Goal: Task Accomplishment & Management: Manage account settings

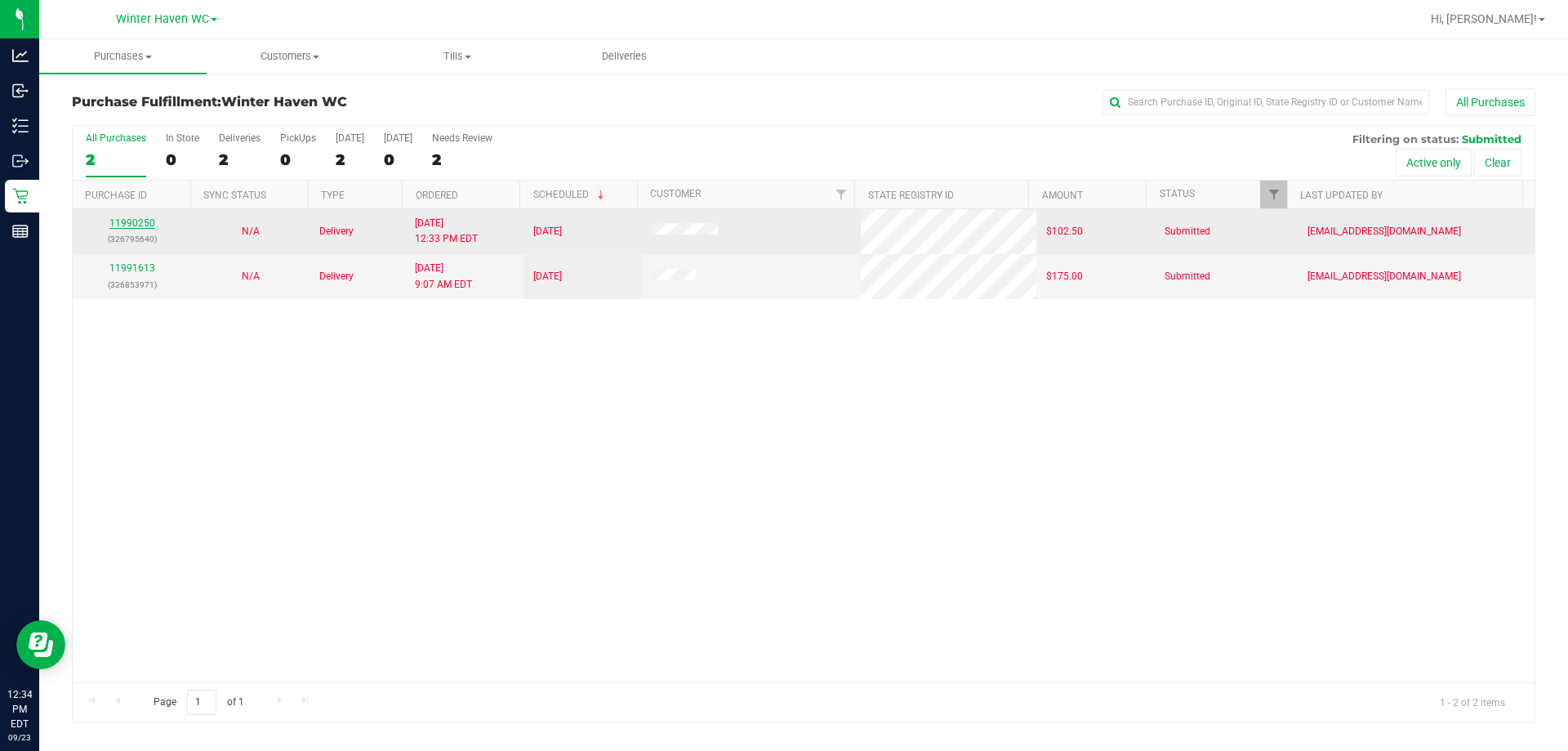
click at [130, 221] on link "11990250" at bounding box center [132, 223] width 46 height 11
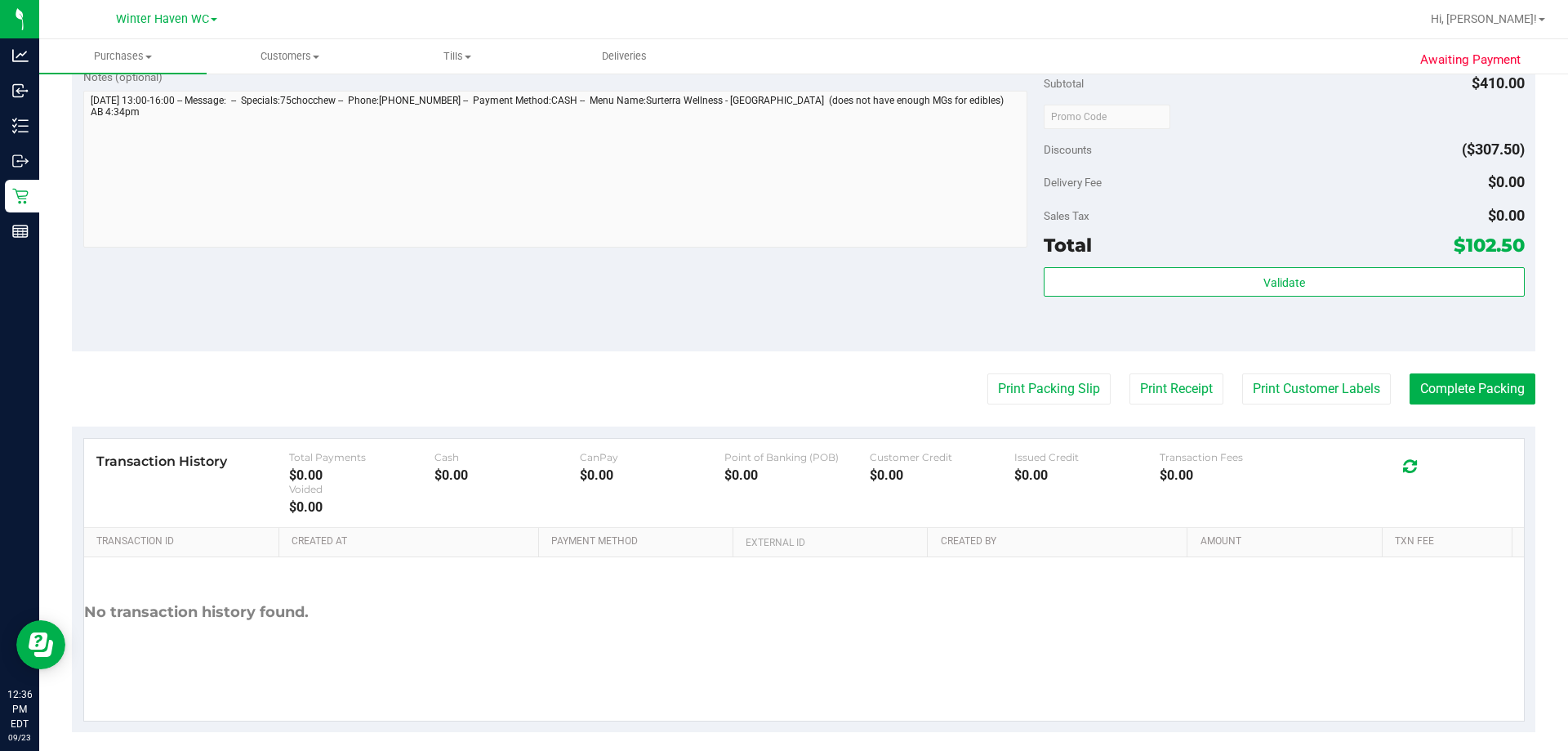
scroll to position [735, 0]
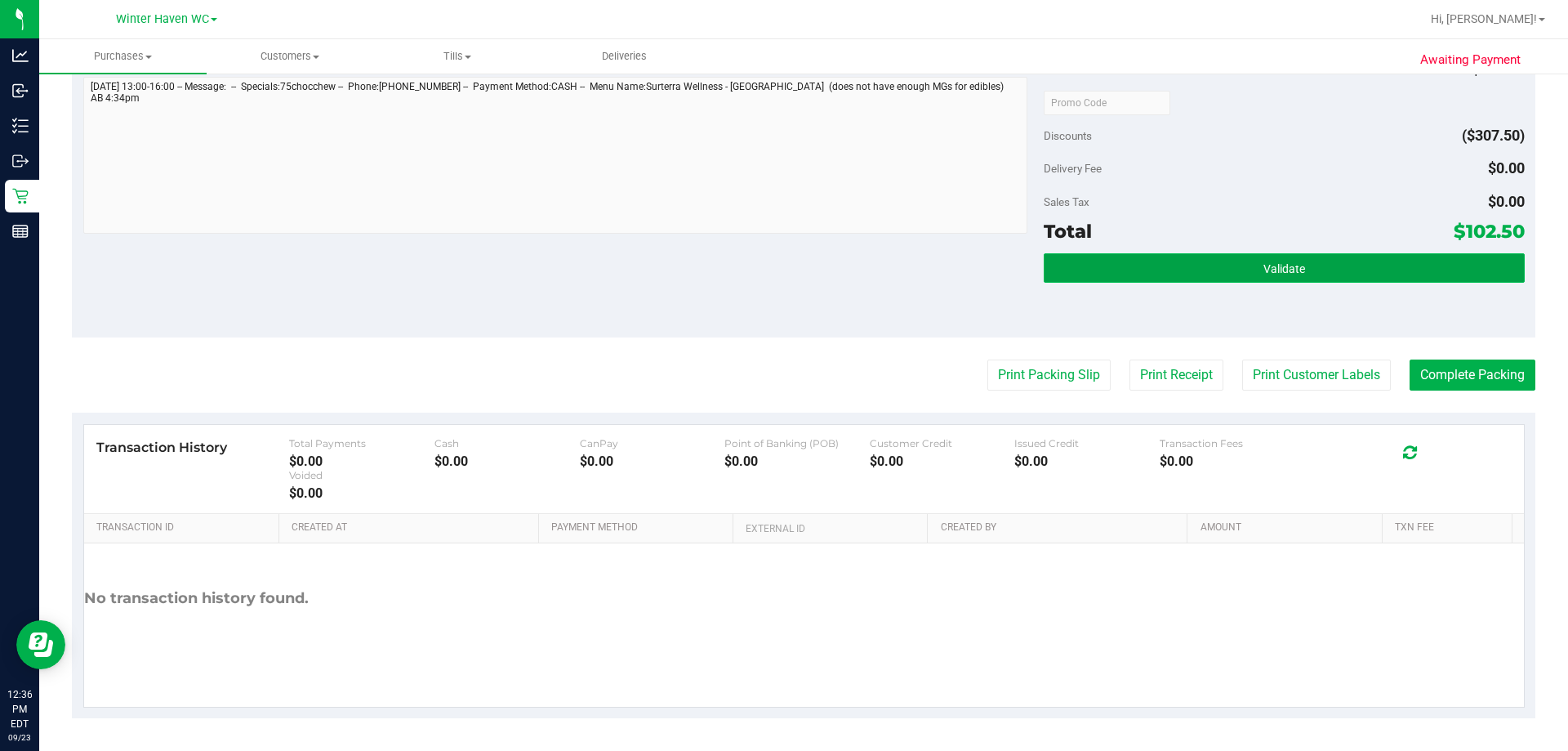
click at [781, 270] on span "Validate" at bounding box center [1283, 269] width 41 height 13
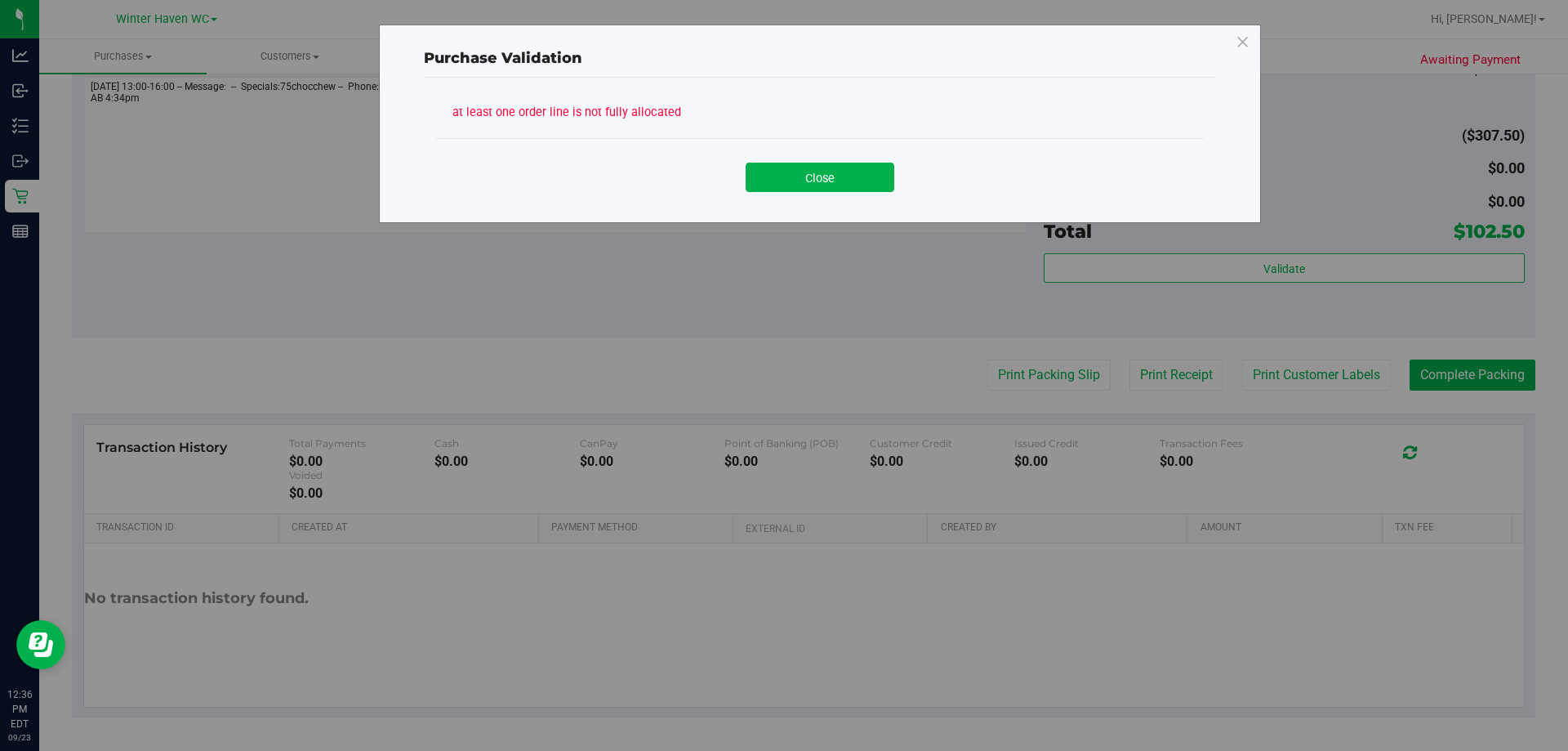
click at [781, 200] on div "Close" at bounding box center [820, 171] width 767 height 66
click at [781, 177] on button "Close" at bounding box center [820, 177] width 149 height 29
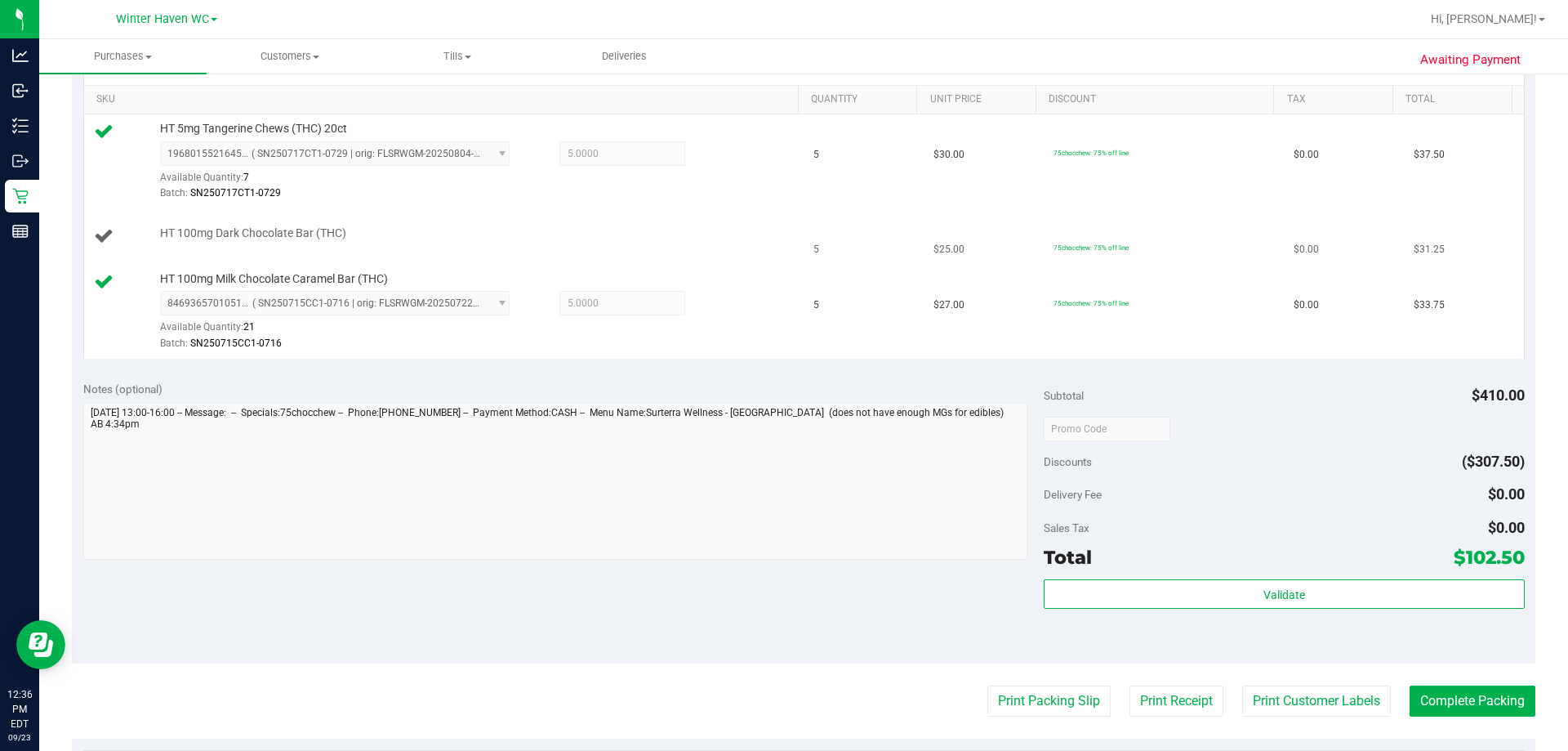
scroll to position [409, 0]
click at [721, 218] on td "HT 100mg Dark Chocolate Bar (THC)" at bounding box center [444, 238] width 721 height 55
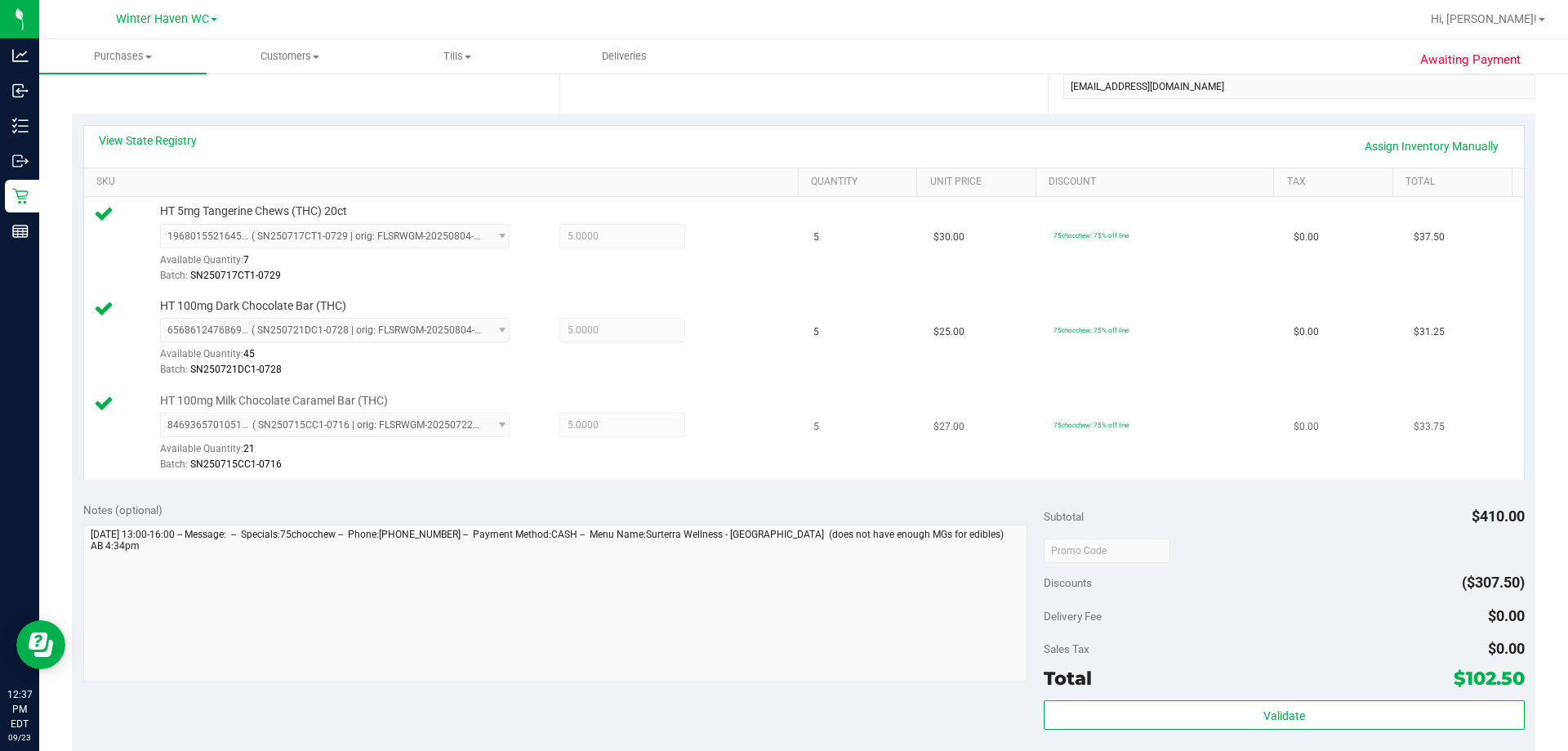
scroll to position [654, 0]
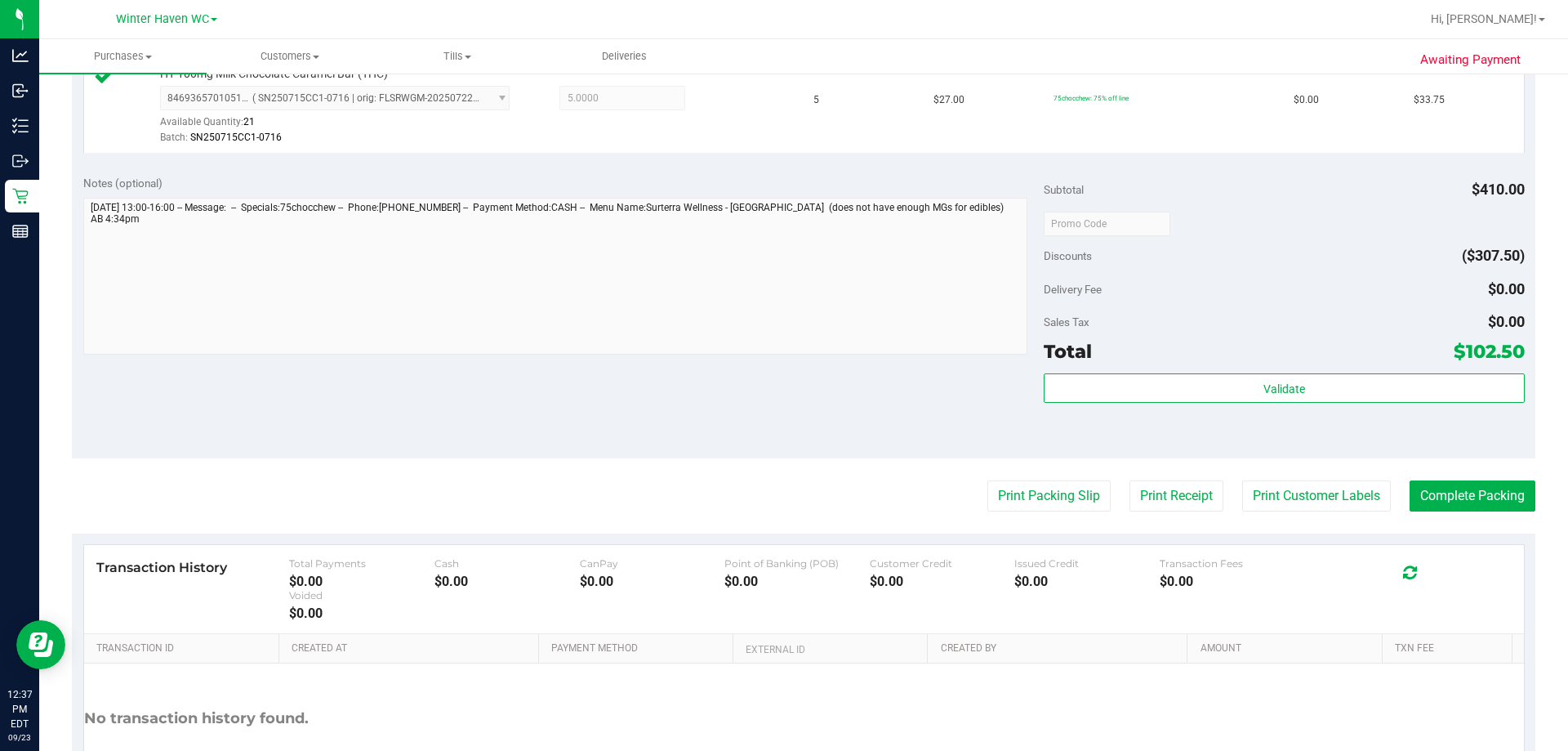
click at [781, 372] on div "Subtotal $410.00 Discounts ($307.50) Delivery Fee $0.00 Sales Tax $0.00 Total $…" at bounding box center [1283, 310] width 480 height 272
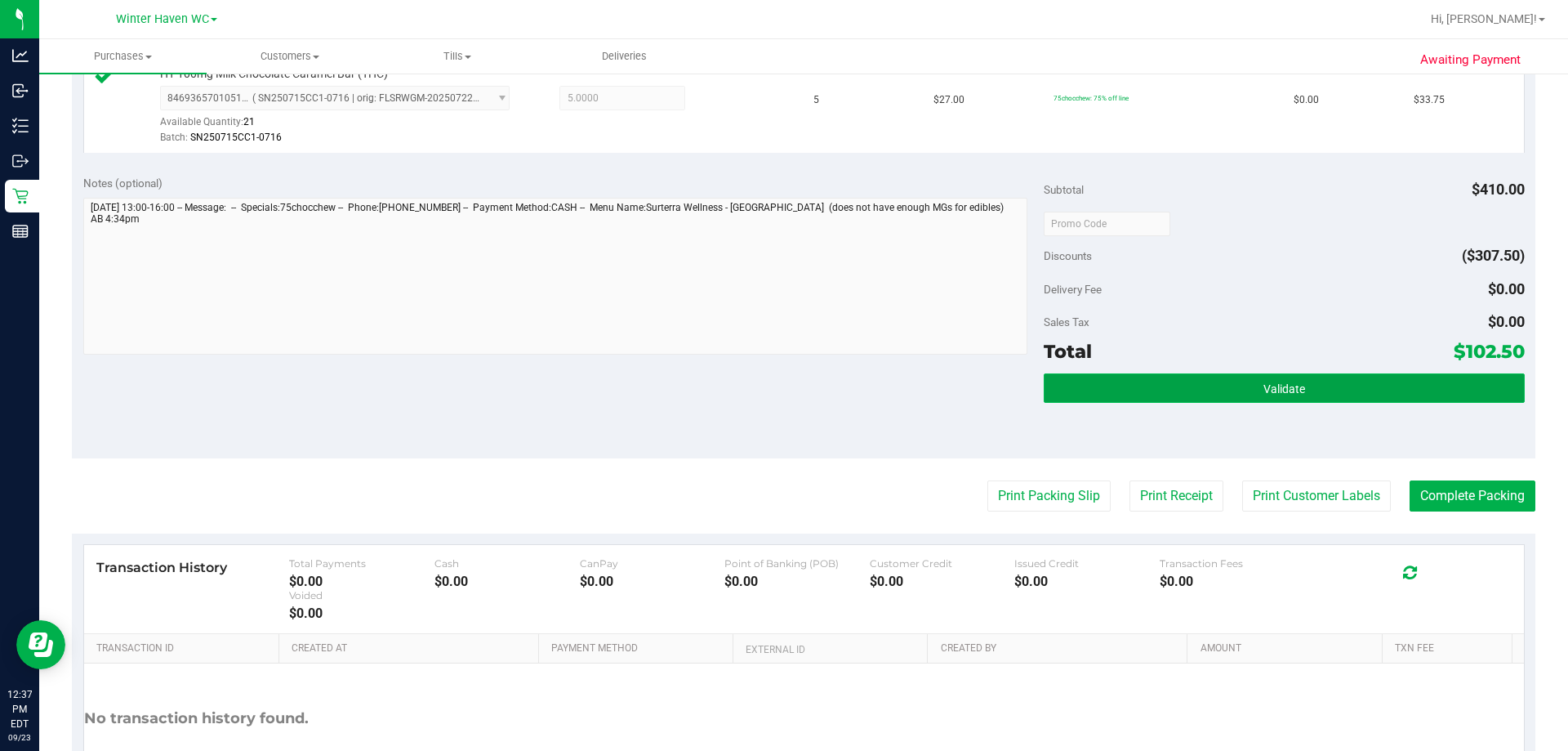
click at [781, 388] on button "Validate" at bounding box center [1283, 388] width 480 height 29
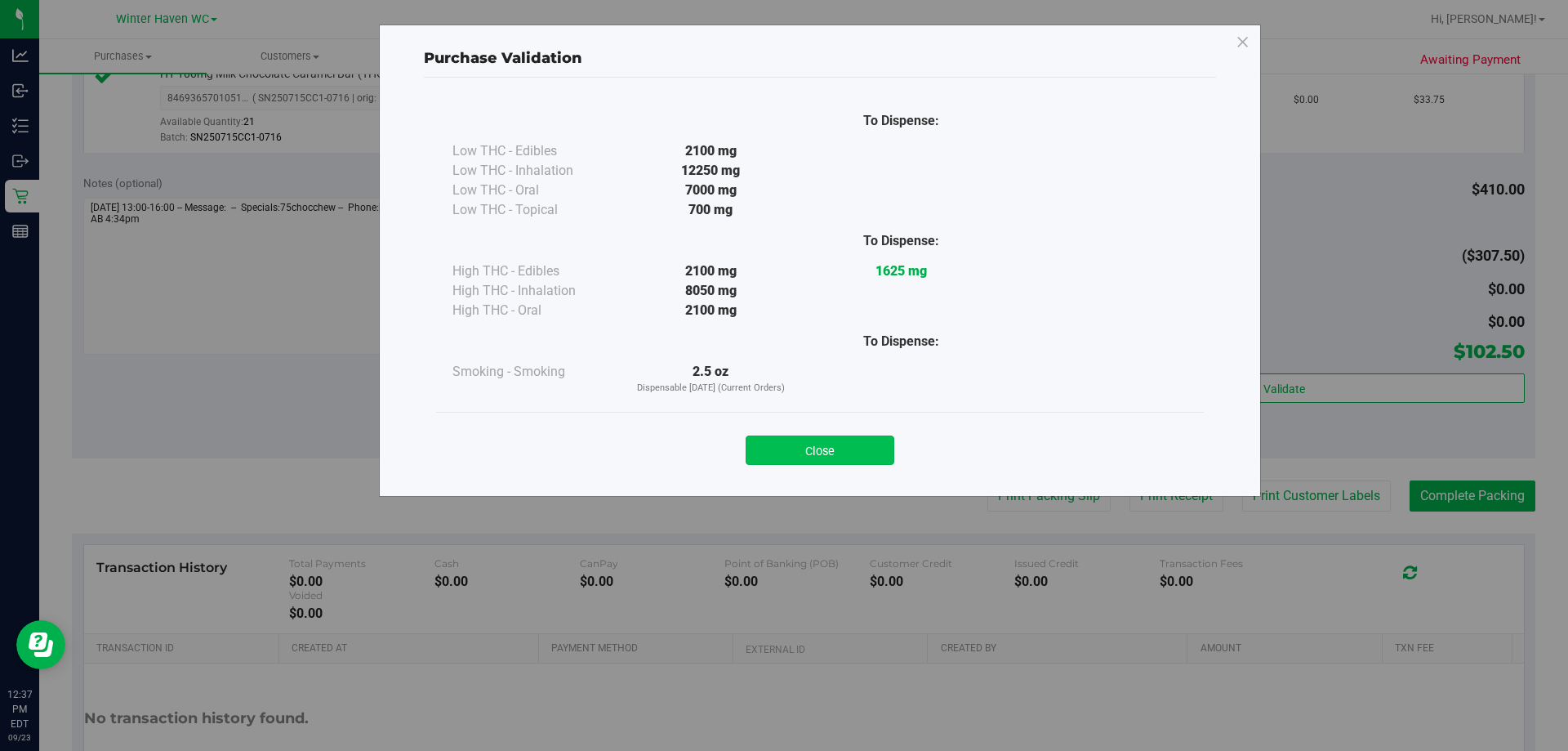
click at [781, 440] on button "Close" at bounding box center [820, 450] width 149 height 29
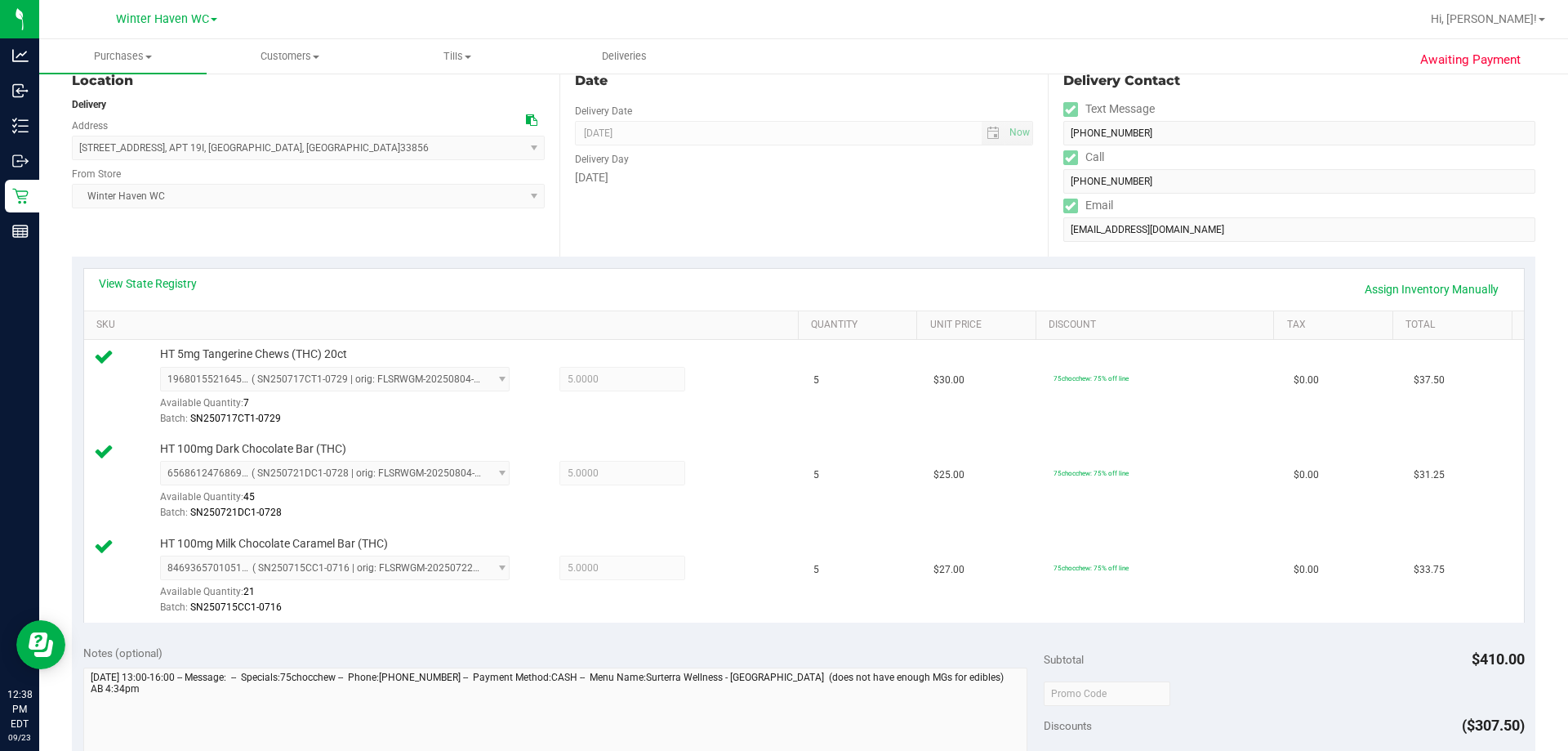
scroll to position [163, 0]
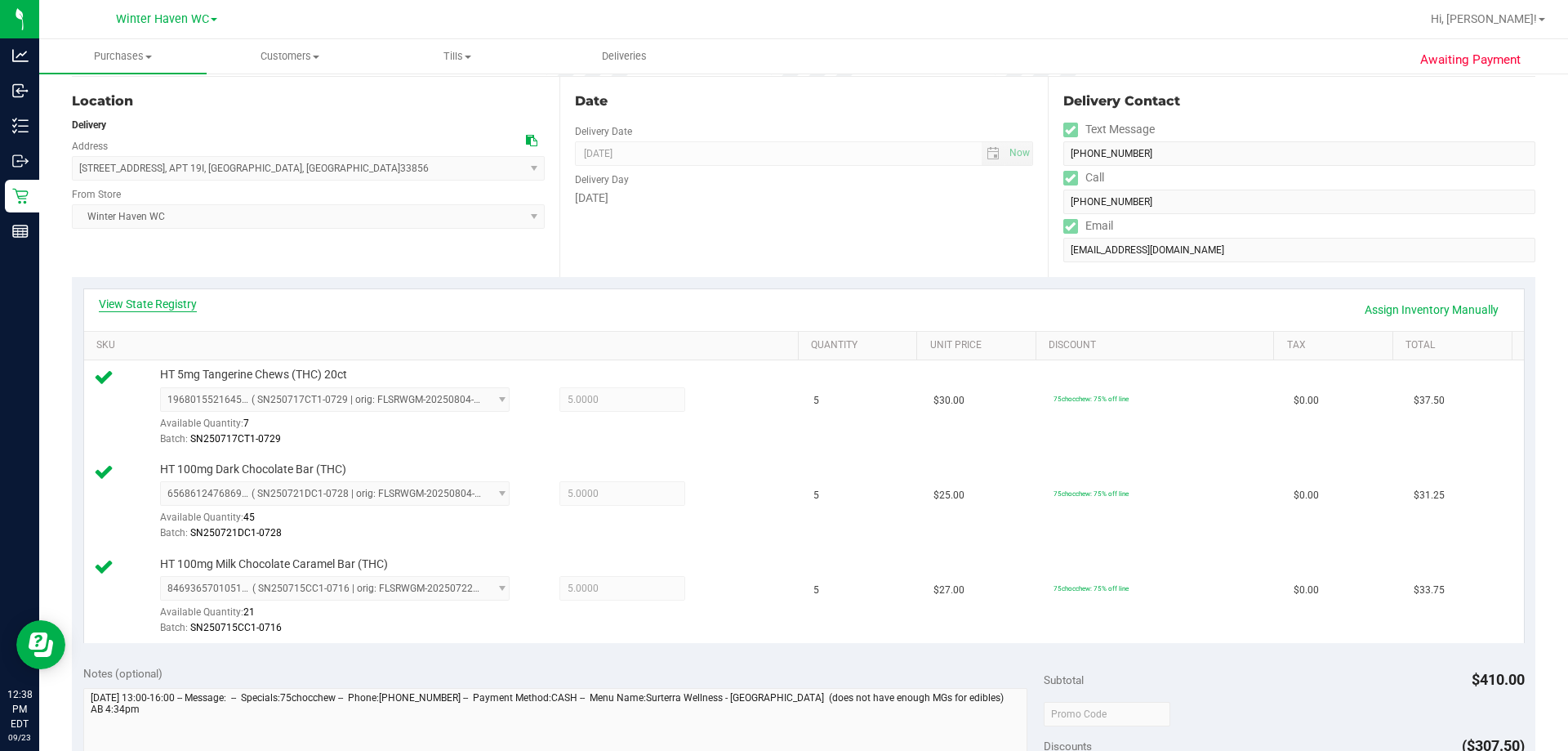
click at [159, 307] on link "View State Registry" at bounding box center [148, 304] width 98 height 17
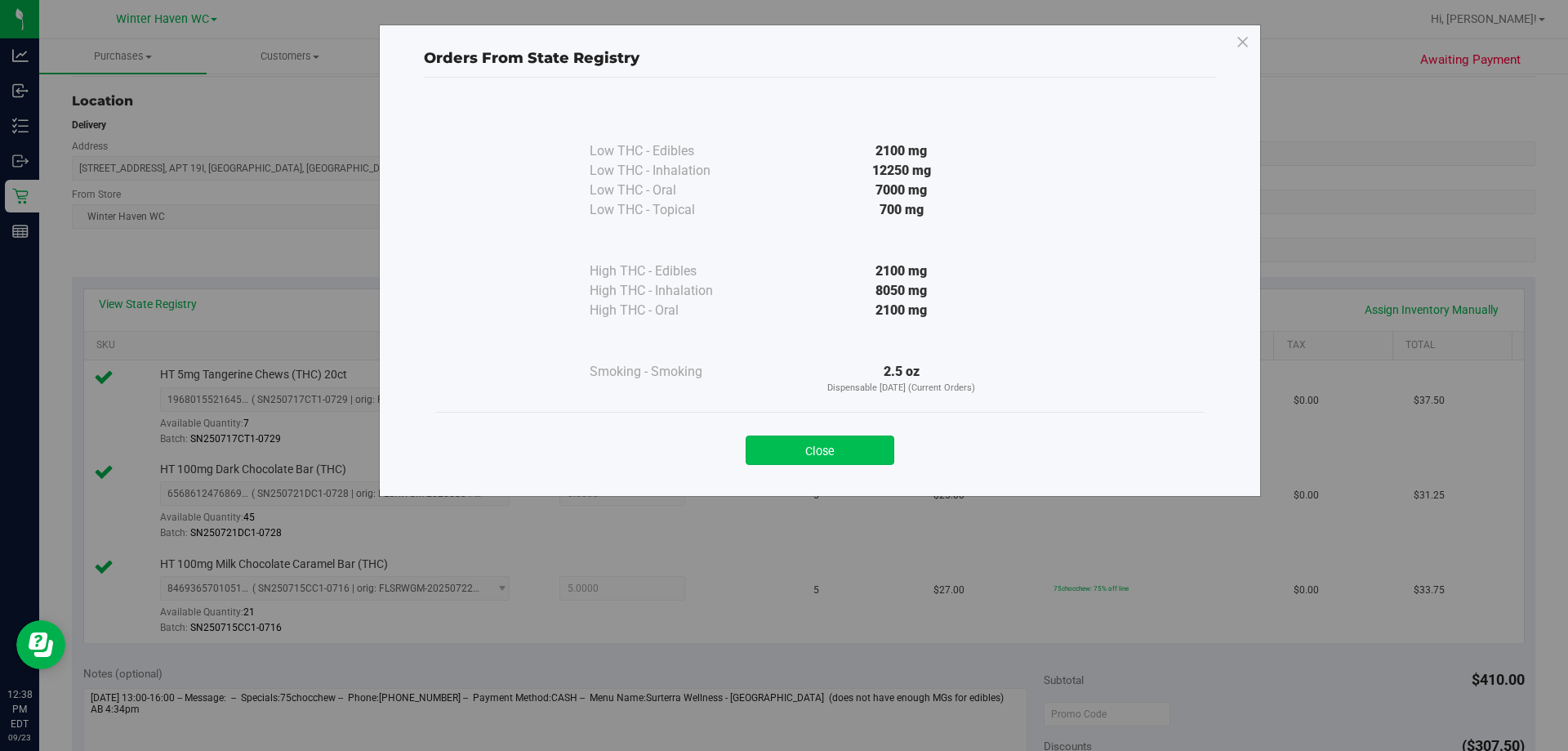
click at [781, 459] on button "Close" at bounding box center [820, 450] width 149 height 29
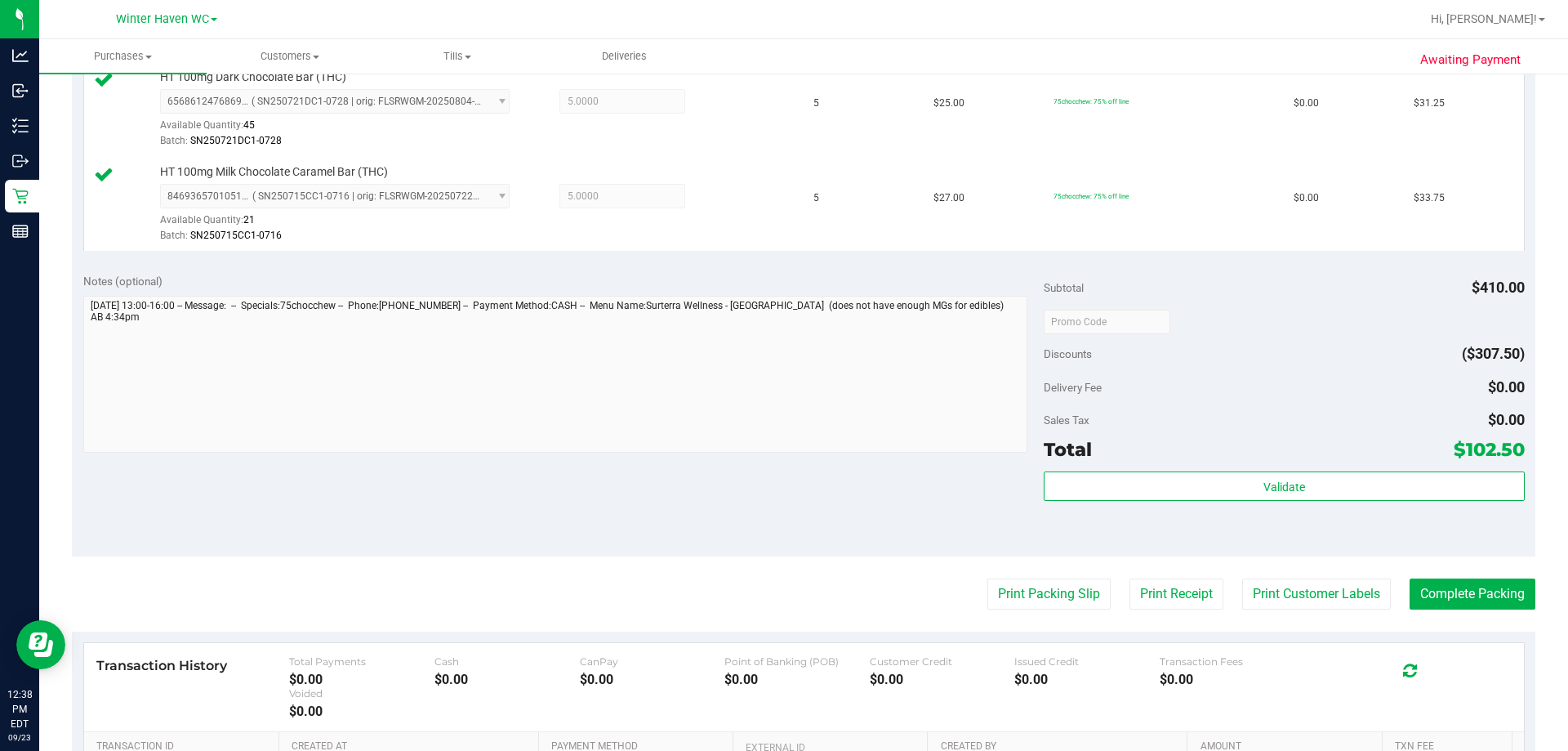
scroll to position [774, 0]
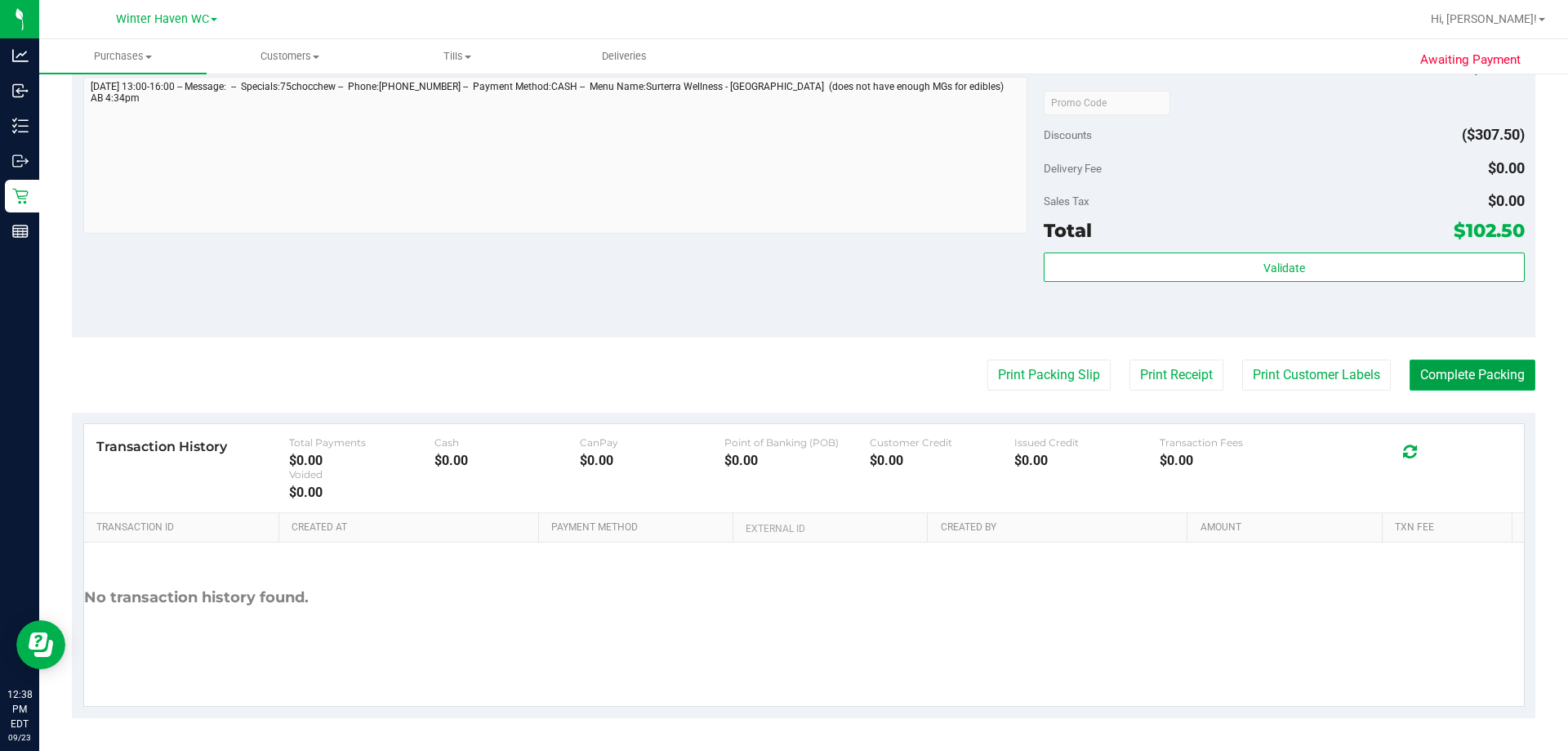
click at [781, 381] on button "Complete Packing" at bounding box center [1472, 375] width 126 height 31
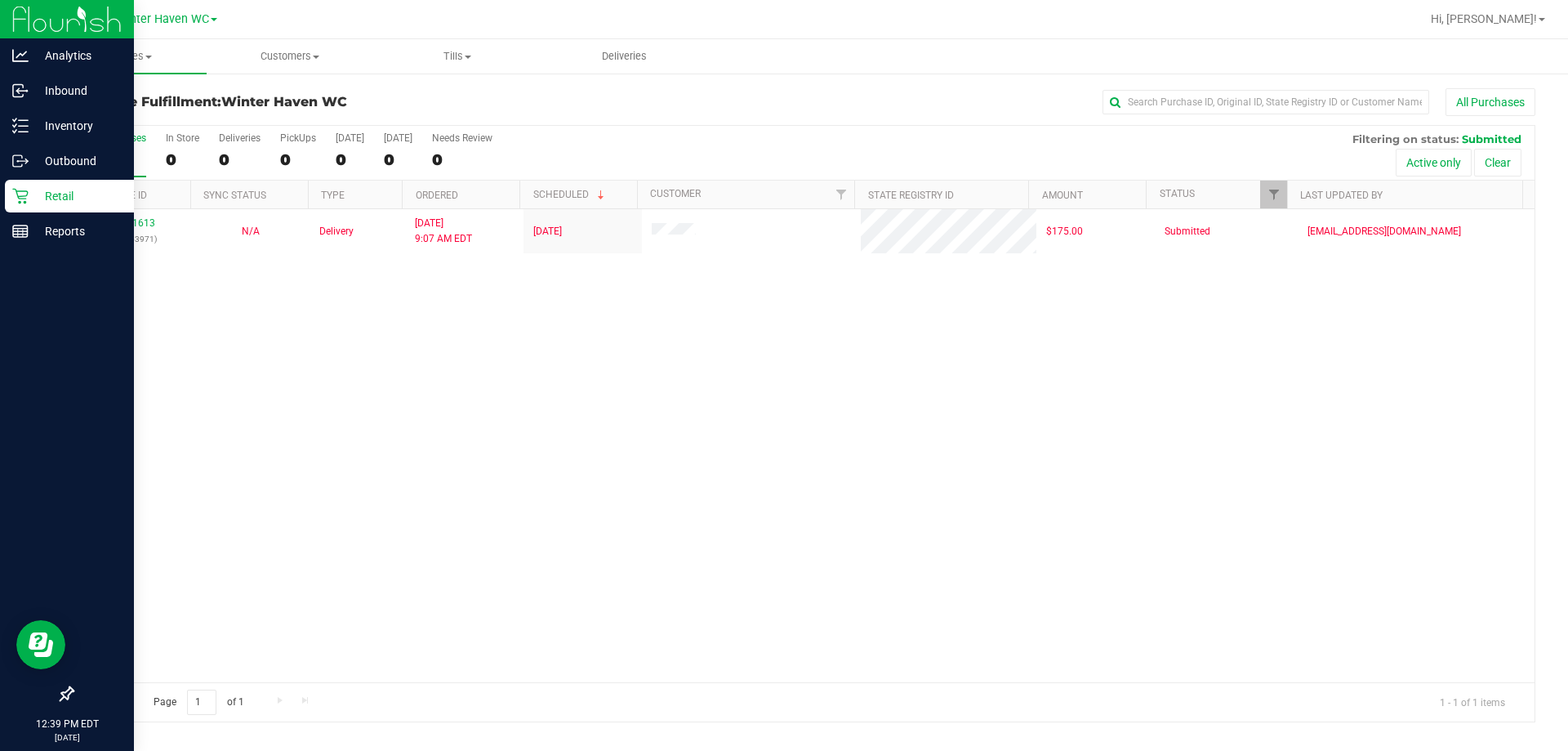
click at [20, 195] on icon at bounding box center [20, 196] width 17 height 17
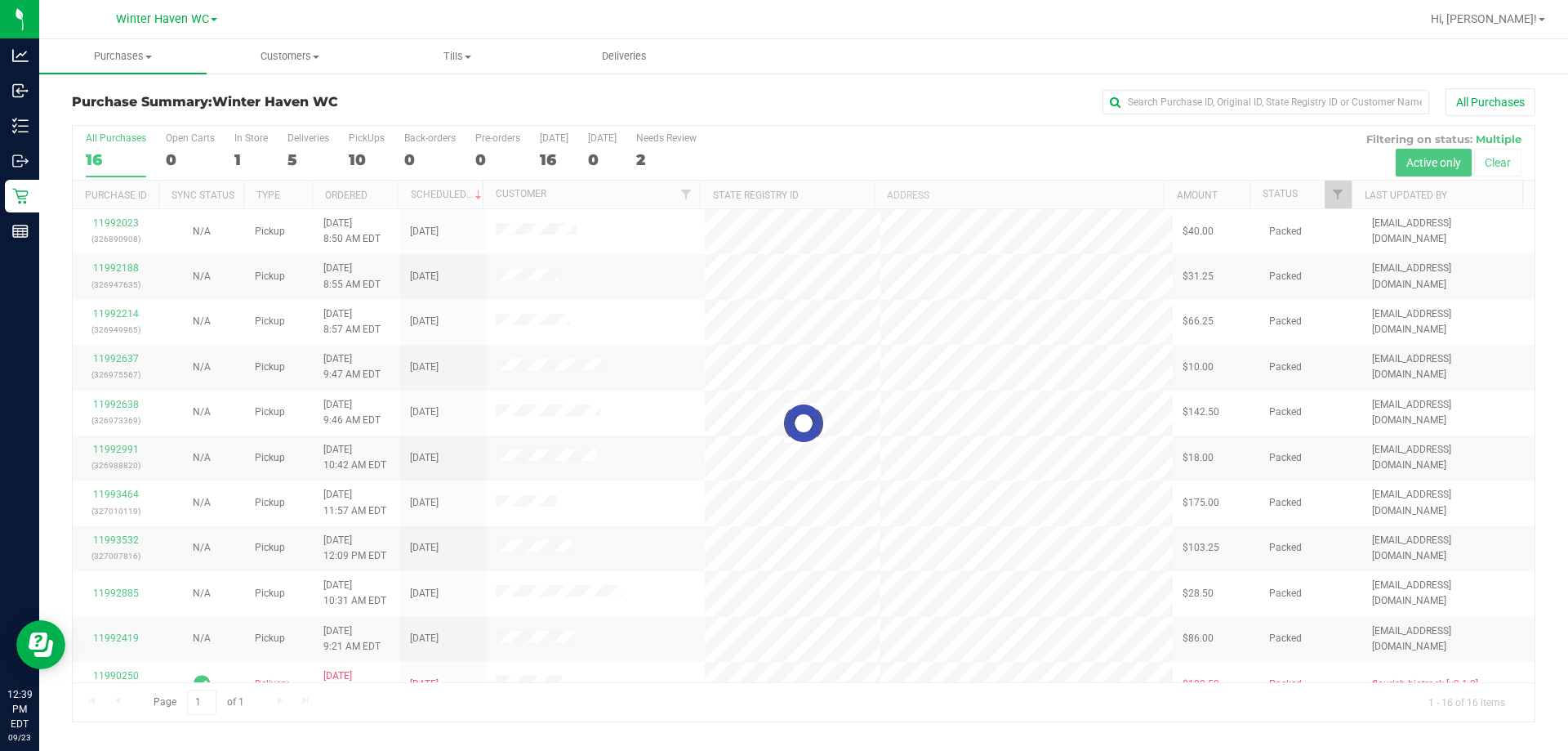
click at [297, 151] on div at bounding box center [803, 423] width 1462 height 596
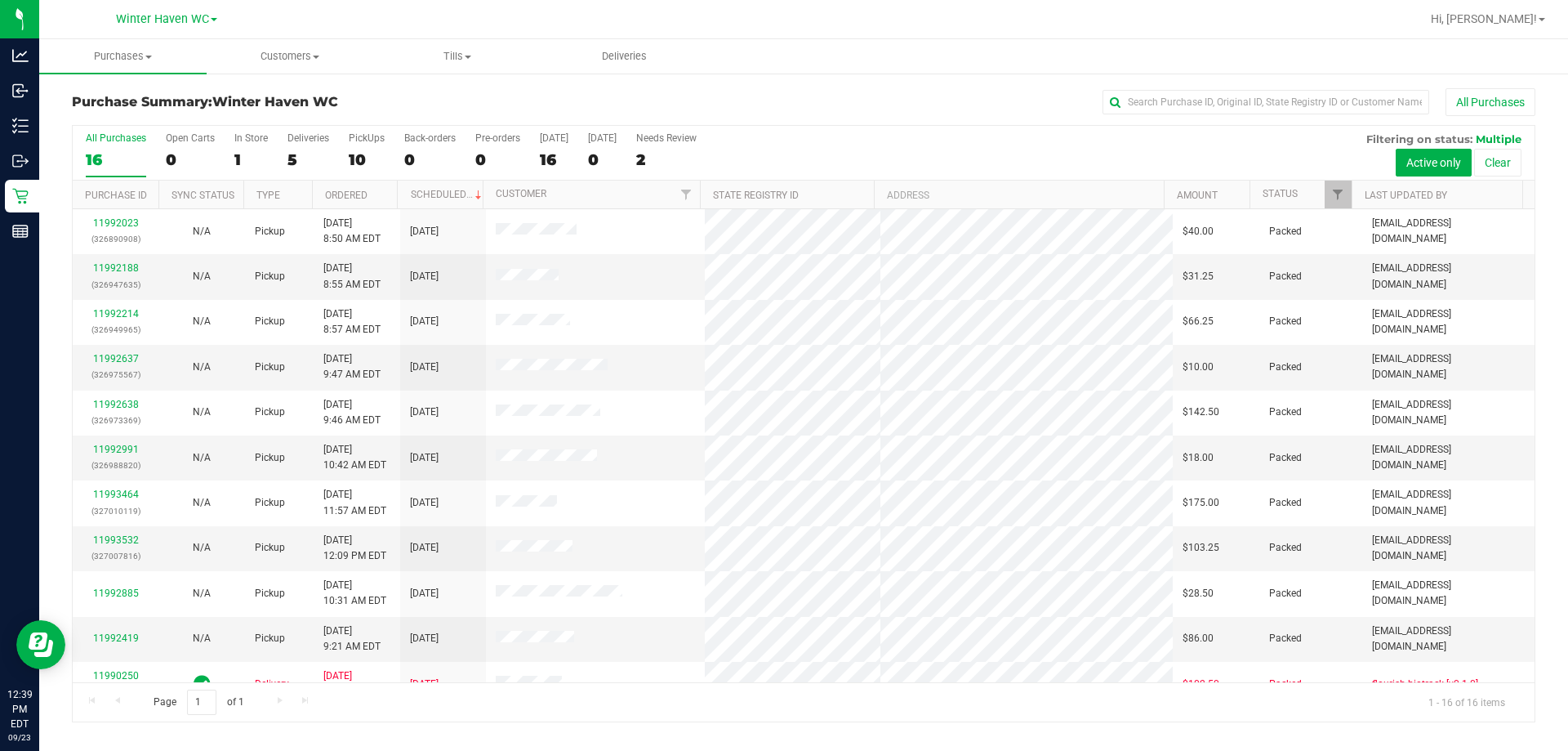
click at [297, 151] on div "5" at bounding box center [308, 160] width 41 height 18
click at [0, 0] on input "Deliveries 5" at bounding box center [0, 0] width 0 height 0
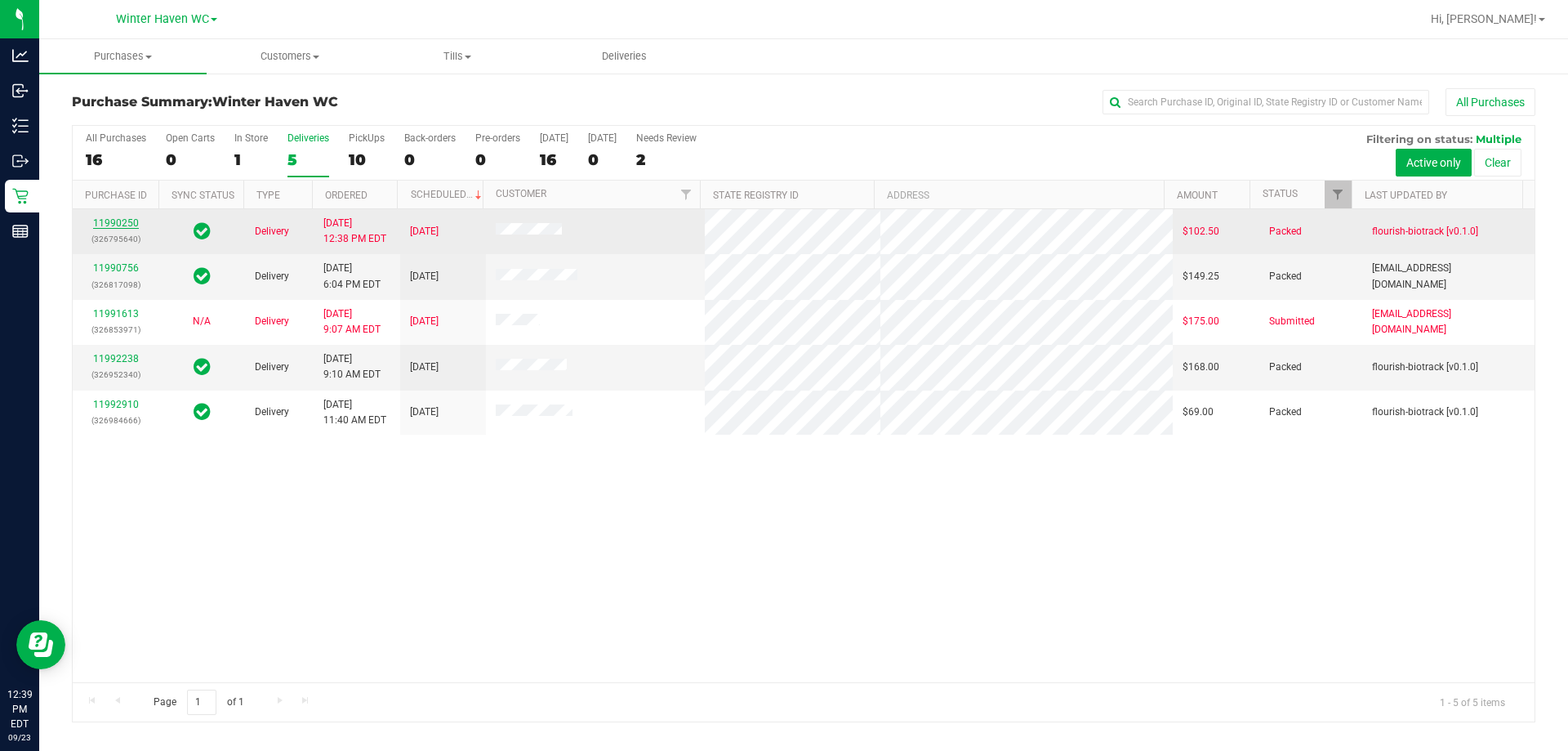
click at [106, 221] on link "11990250" at bounding box center [116, 223] width 46 height 11
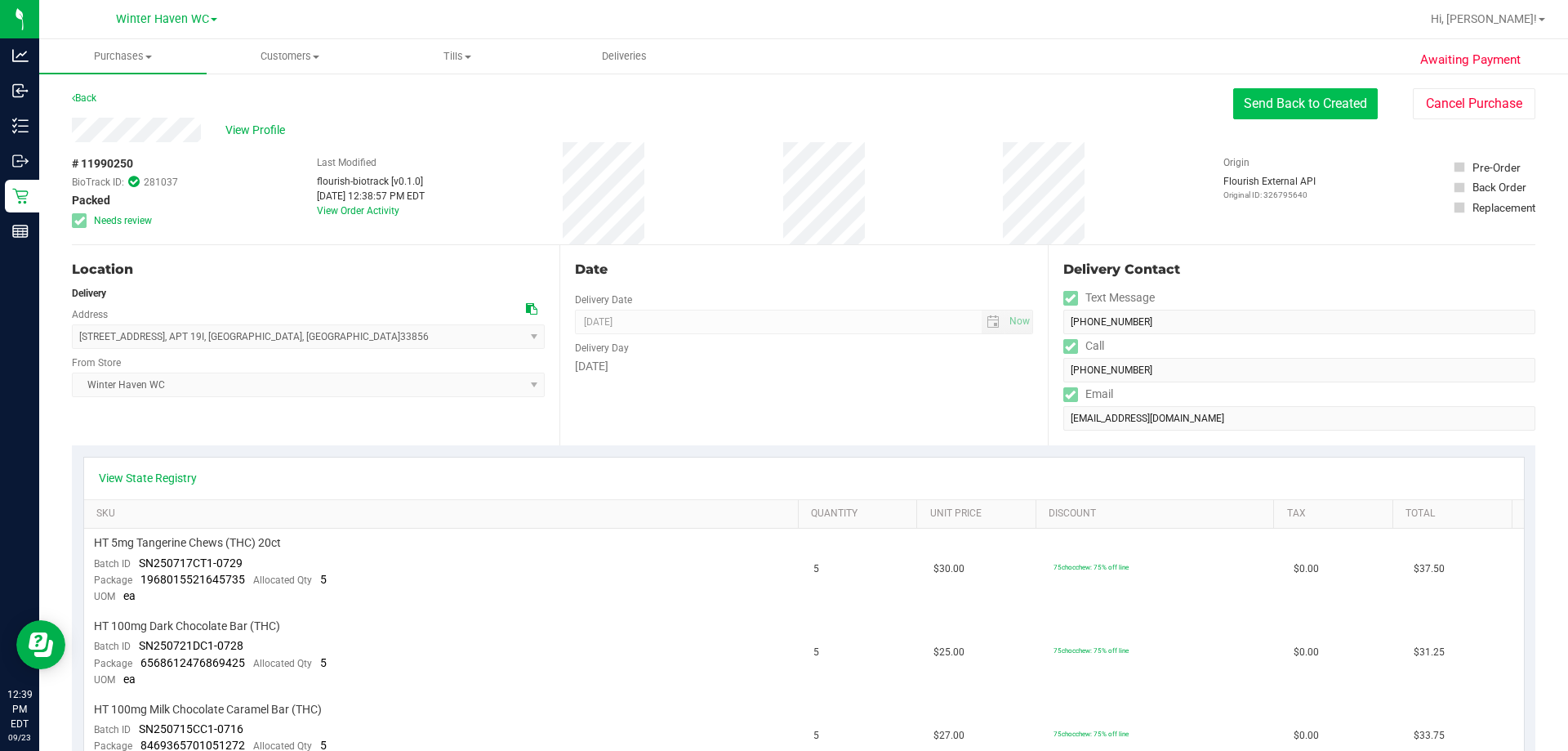
click at [781, 90] on button "Send Back to Created" at bounding box center [1305, 104] width 144 height 31
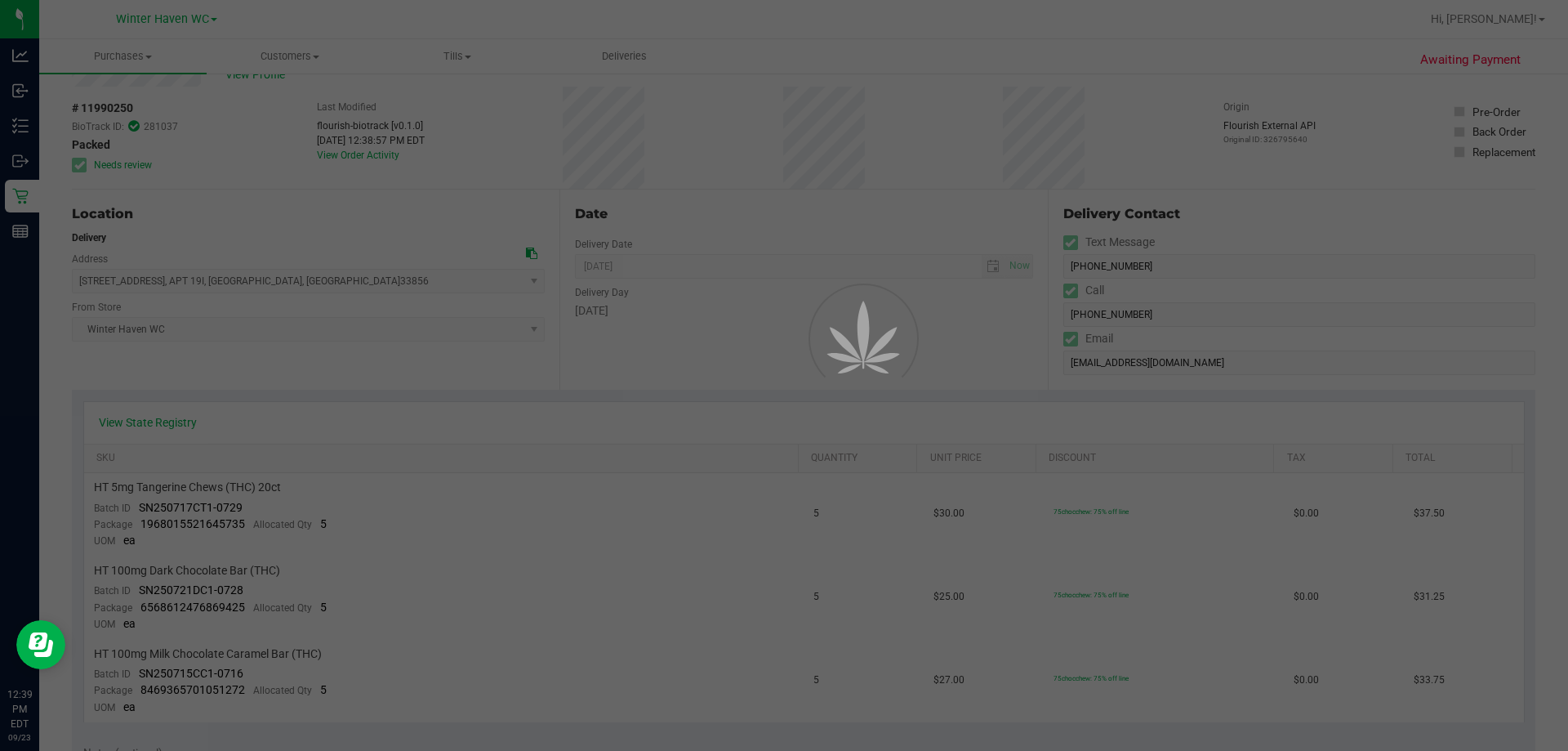
scroll to position [245, 0]
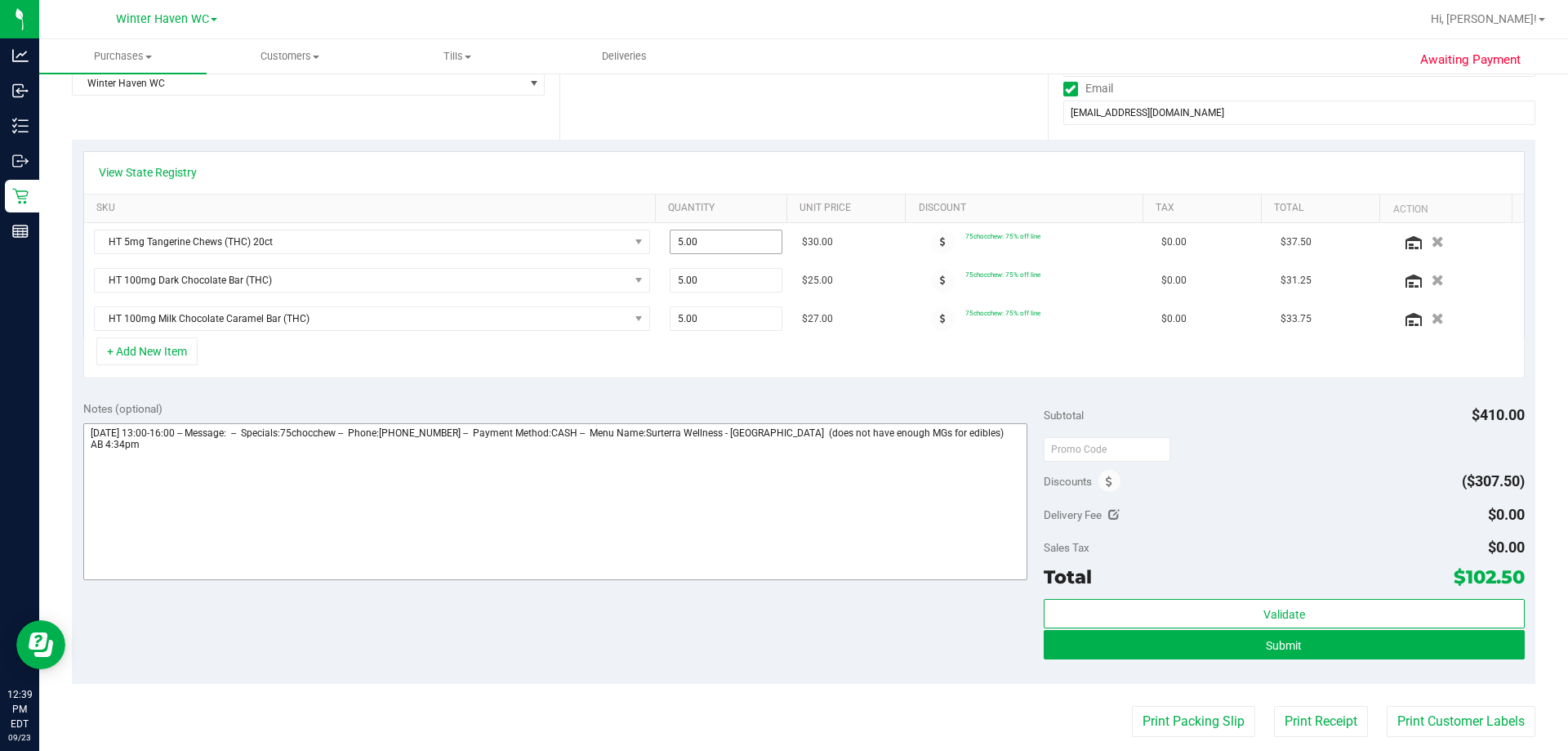
scroll to position [409, 0]
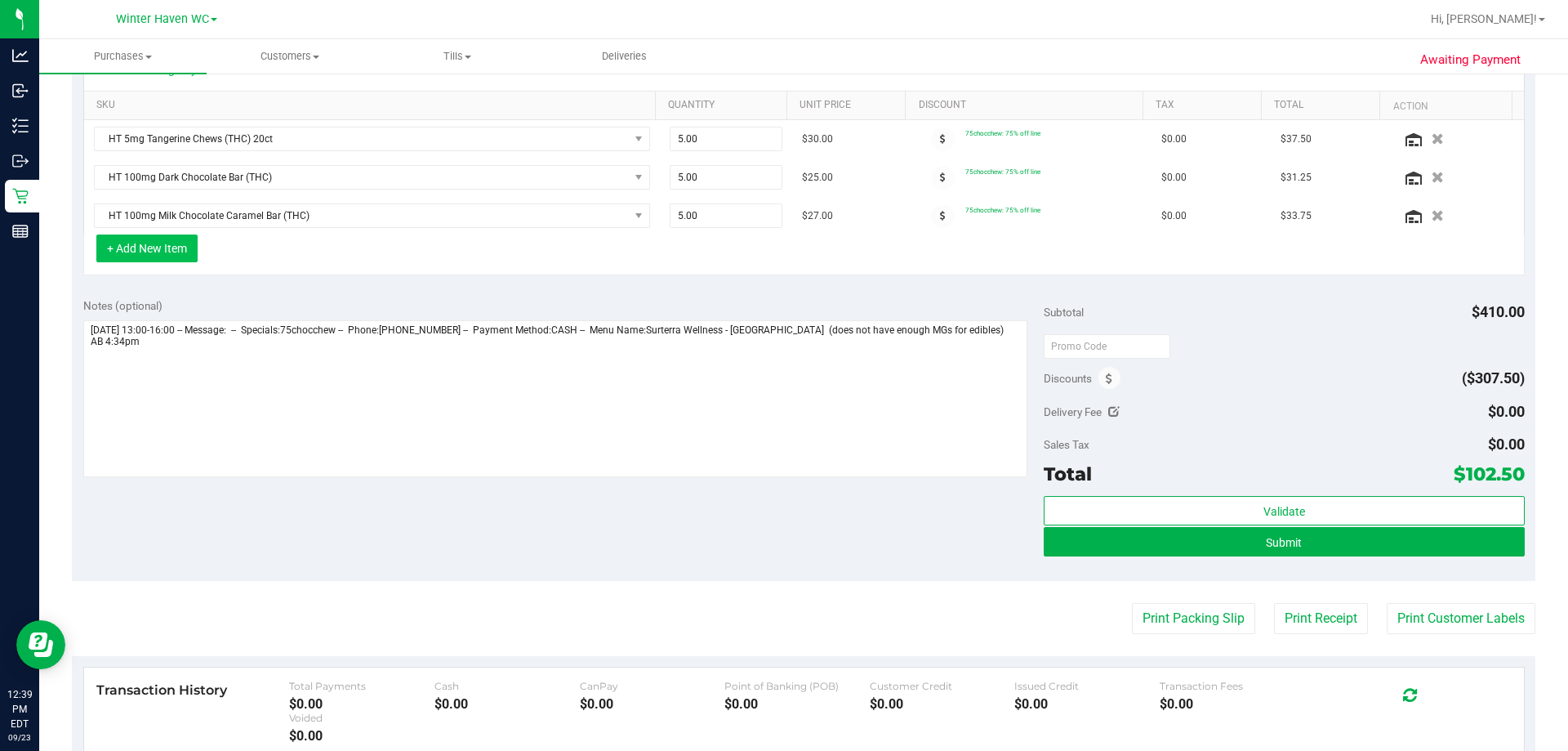
click at [156, 248] on button "+ Add New Item" at bounding box center [147, 248] width 101 height 28
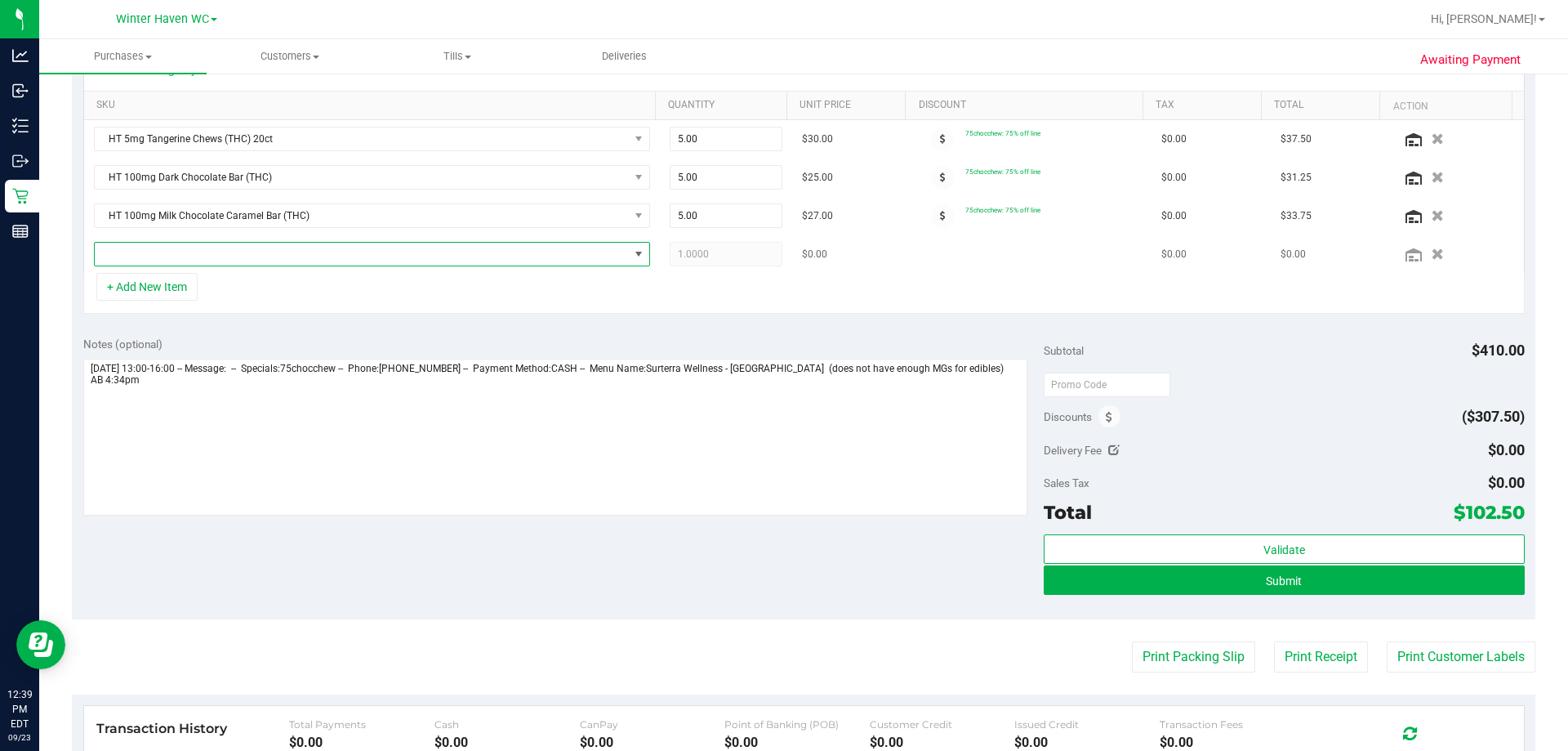
click at [270, 253] on span "NO DATA FOUND" at bounding box center [362, 253] width 534 height 23
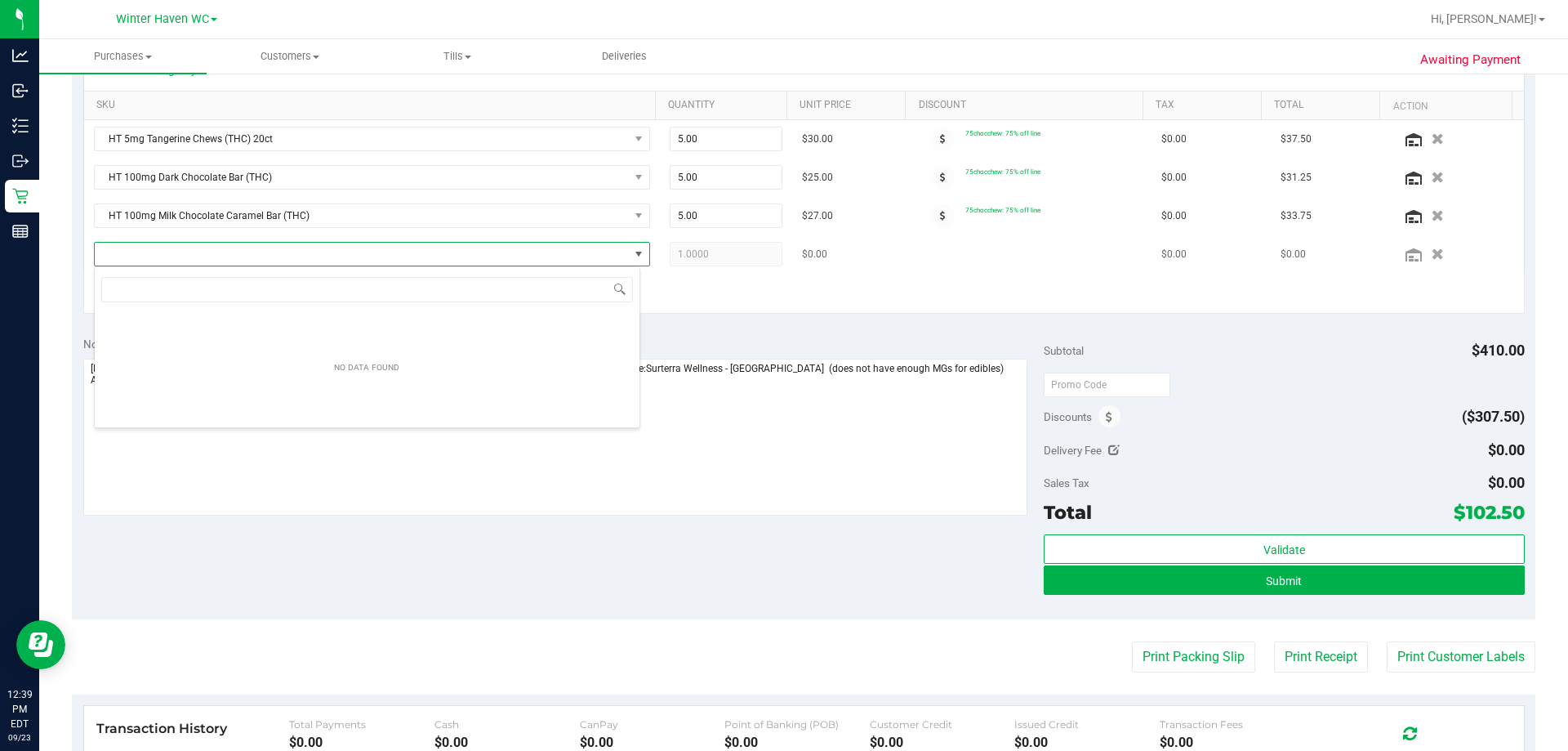
scroll to position [25, 546]
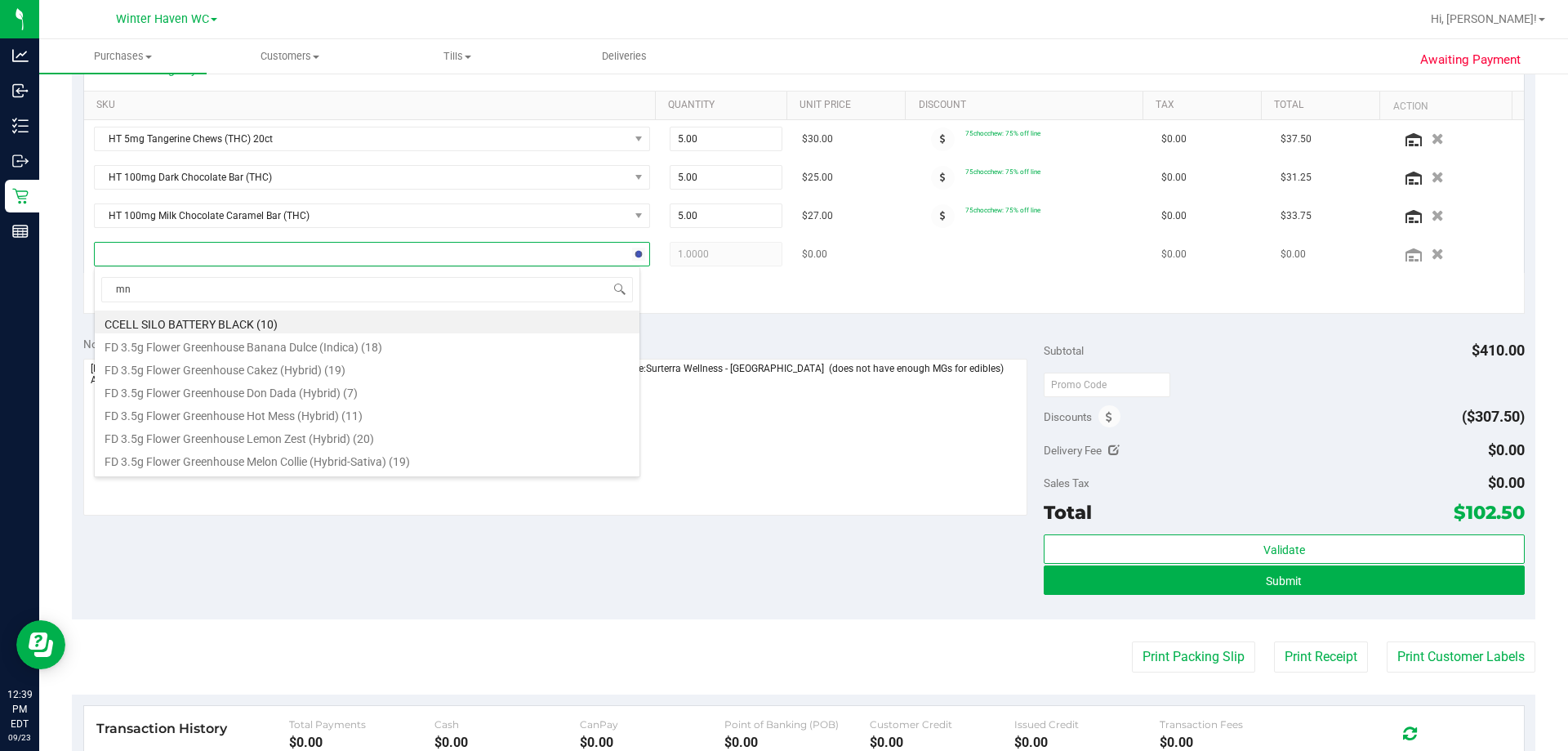
type input "m"
type input "moto"
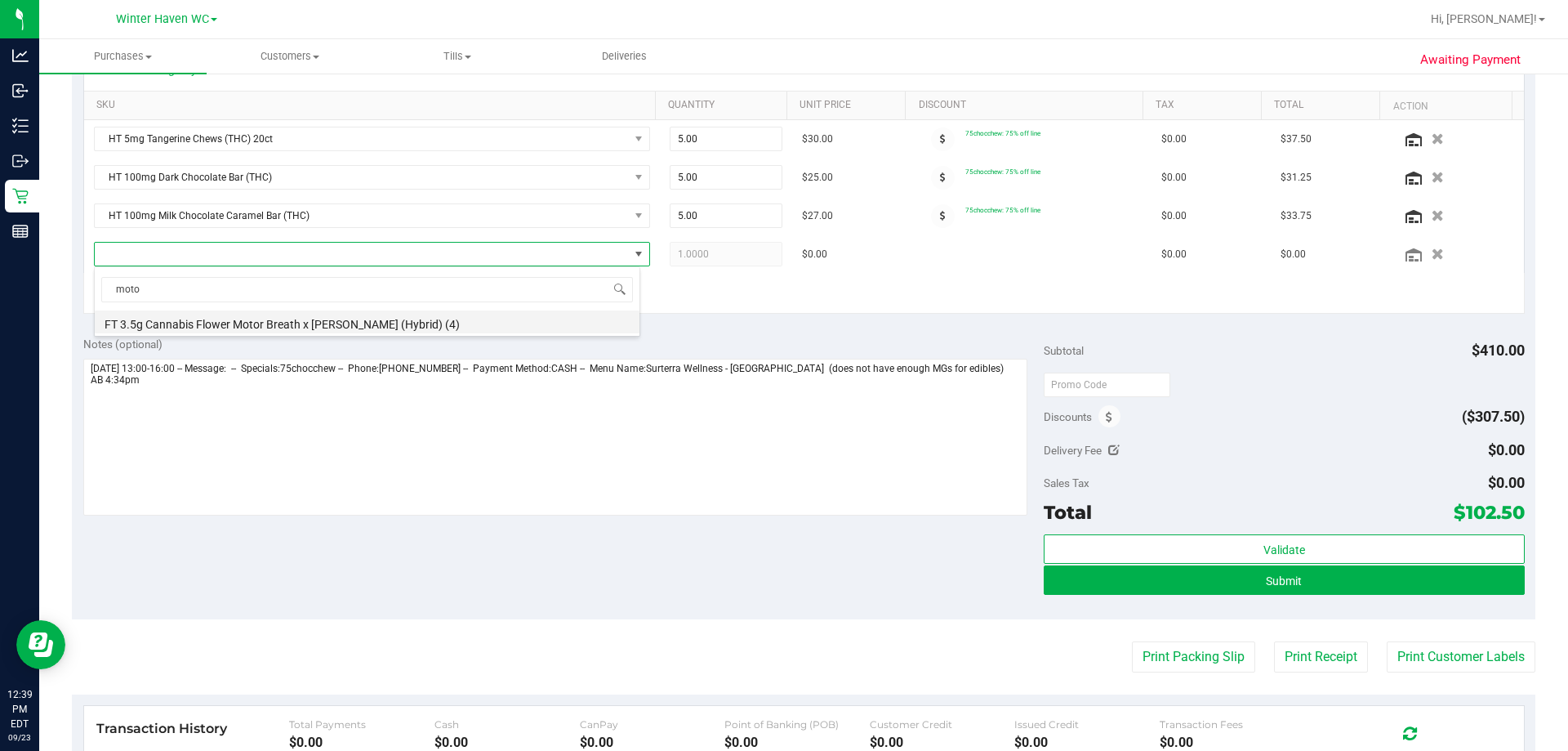
click at [306, 314] on li "FT 3.5g Cannabis Flower Motor Breath x [PERSON_NAME] (Hybrid) (4)" at bounding box center [366, 321] width 544 height 23
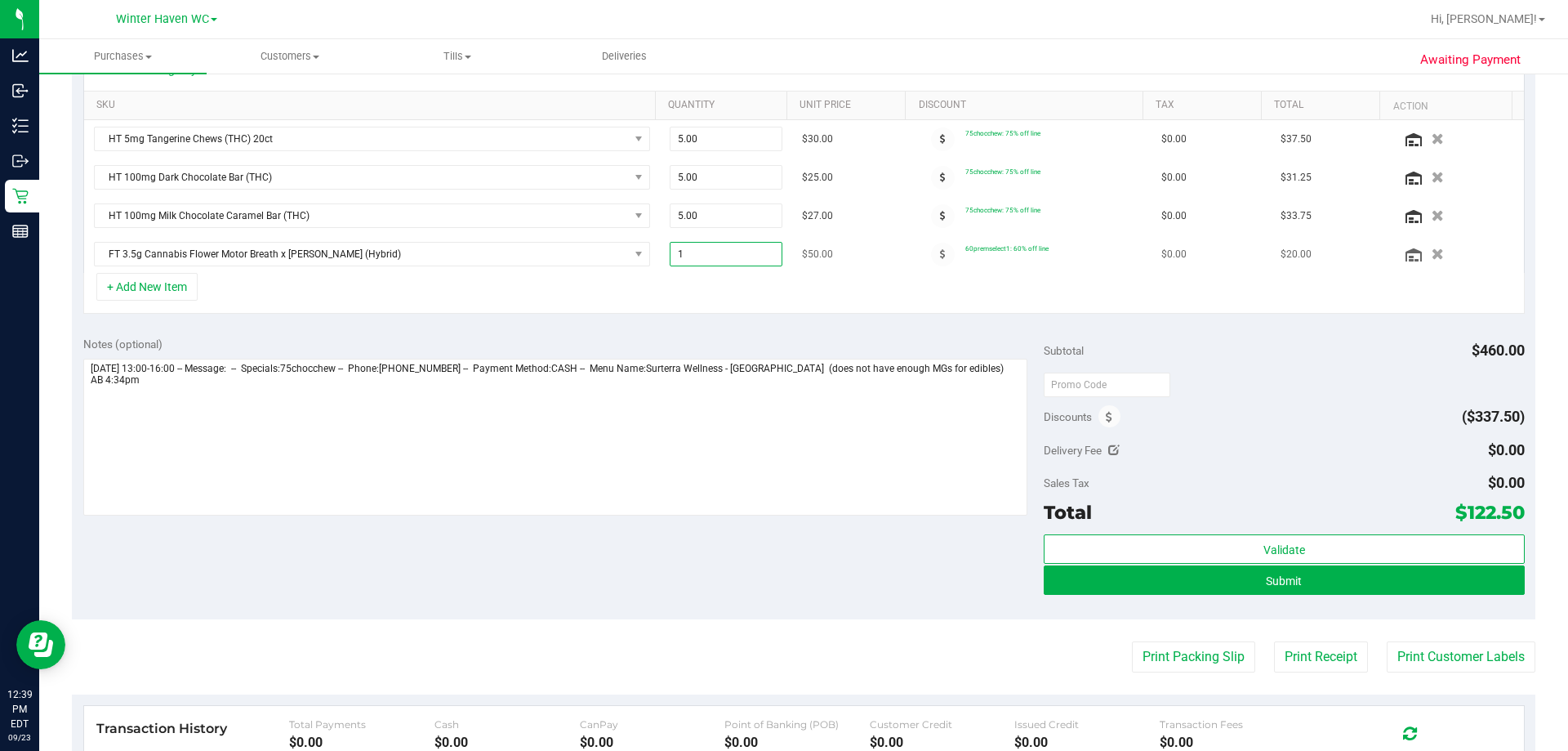
click at [679, 257] on span "1.00 1" at bounding box center [726, 253] width 114 height 25
click at [679, 257] on input "1" at bounding box center [726, 253] width 112 height 23
type input "3"
type input "3.00"
click at [649, 293] on div "+ Add New Item" at bounding box center [804, 293] width 1441 height 40
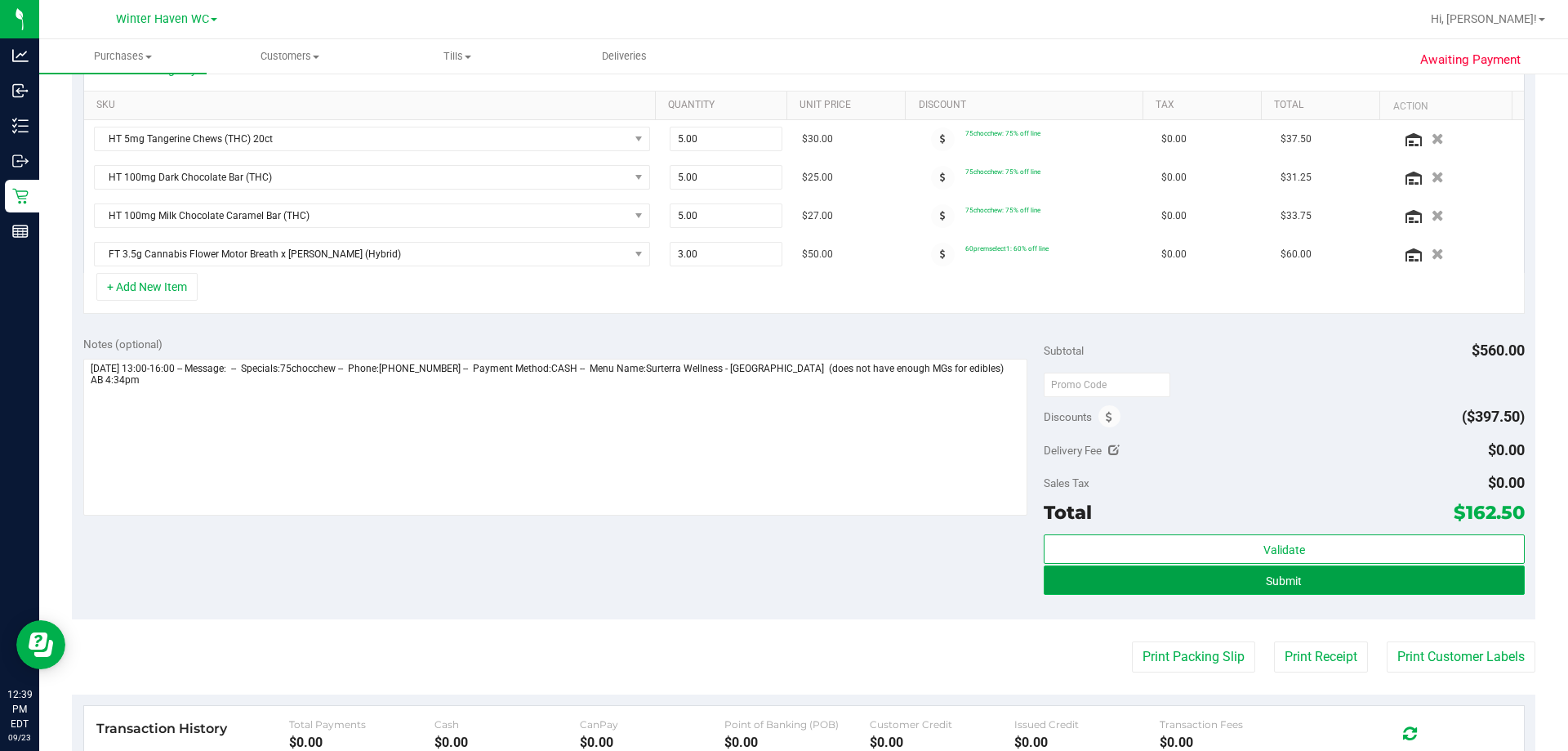
click at [781, 583] on span "Submit" at bounding box center [1283, 580] width 36 height 13
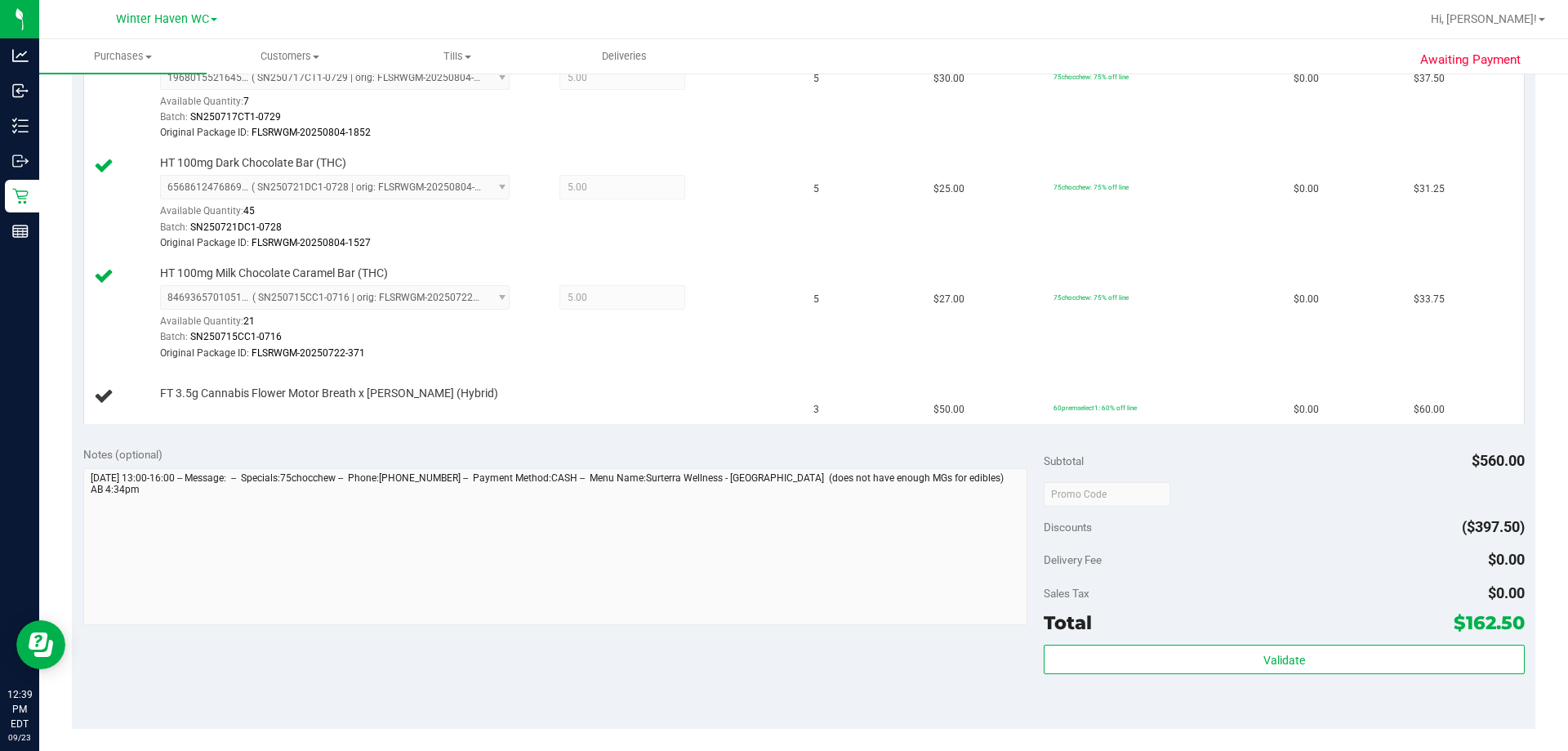
scroll to position [654, 0]
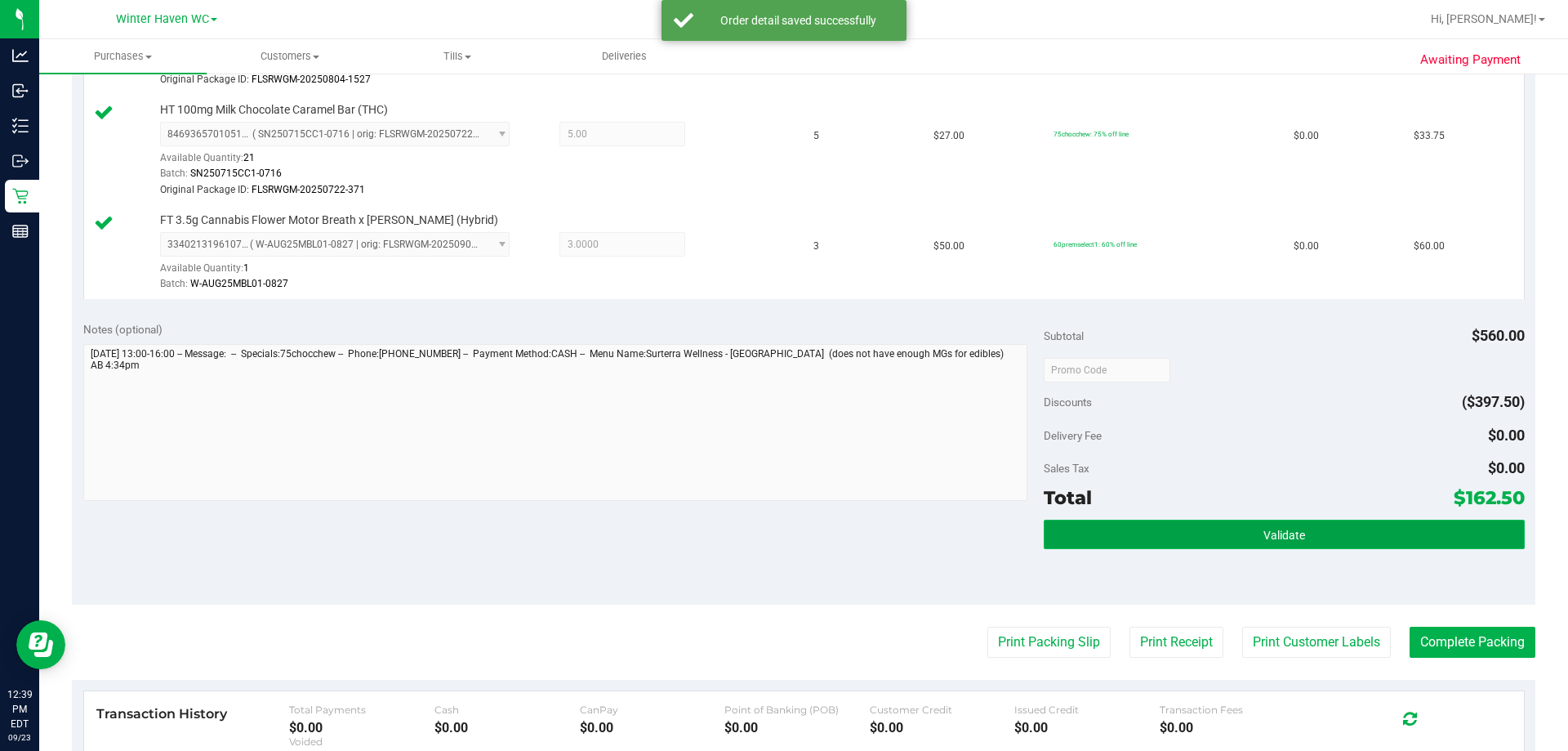
click at [781, 529] on span "Validate" at bounding box center [1283, 535] width 41 height 13
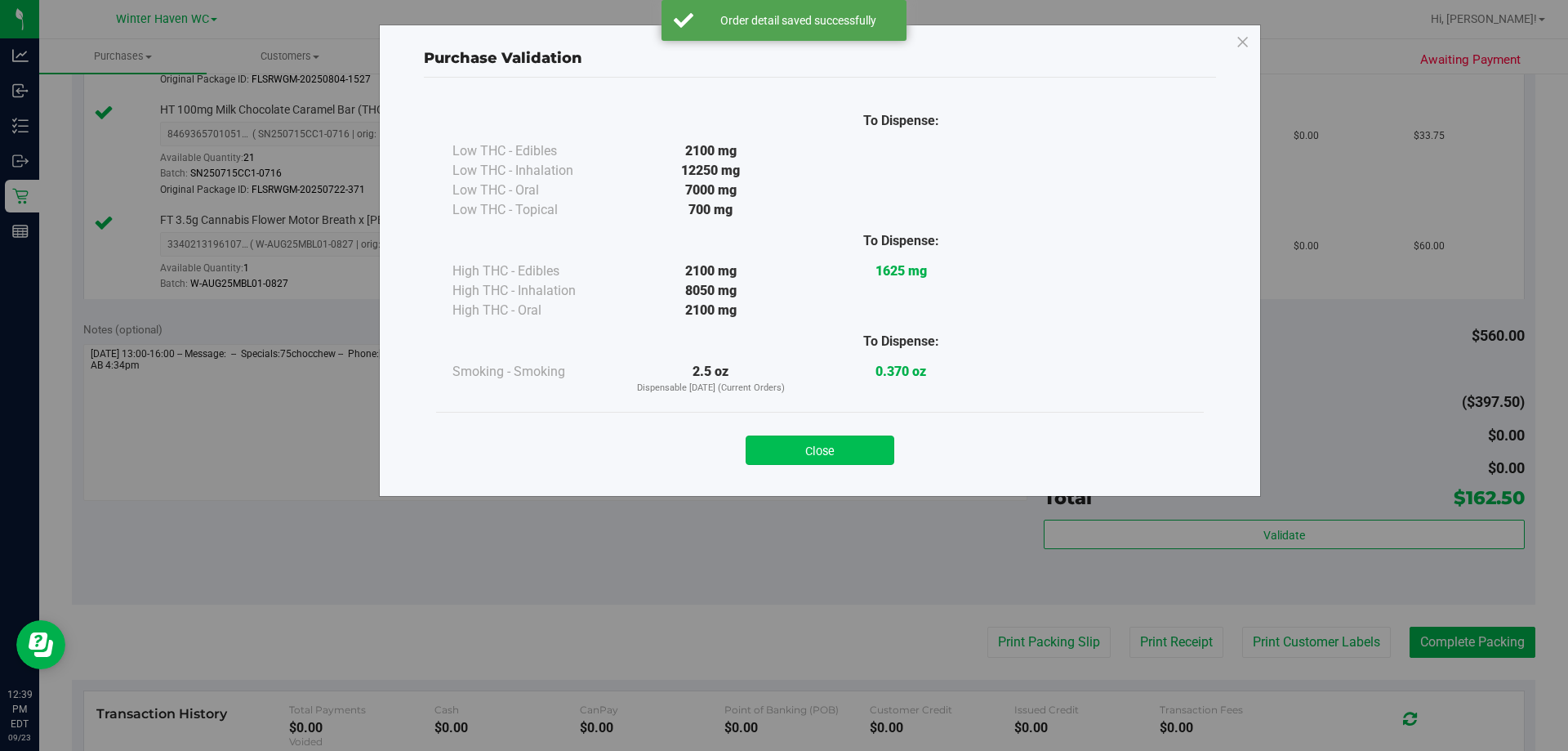
click at [781, 448] on button "Close" at bounding box center [820, 450] width 149 height 29
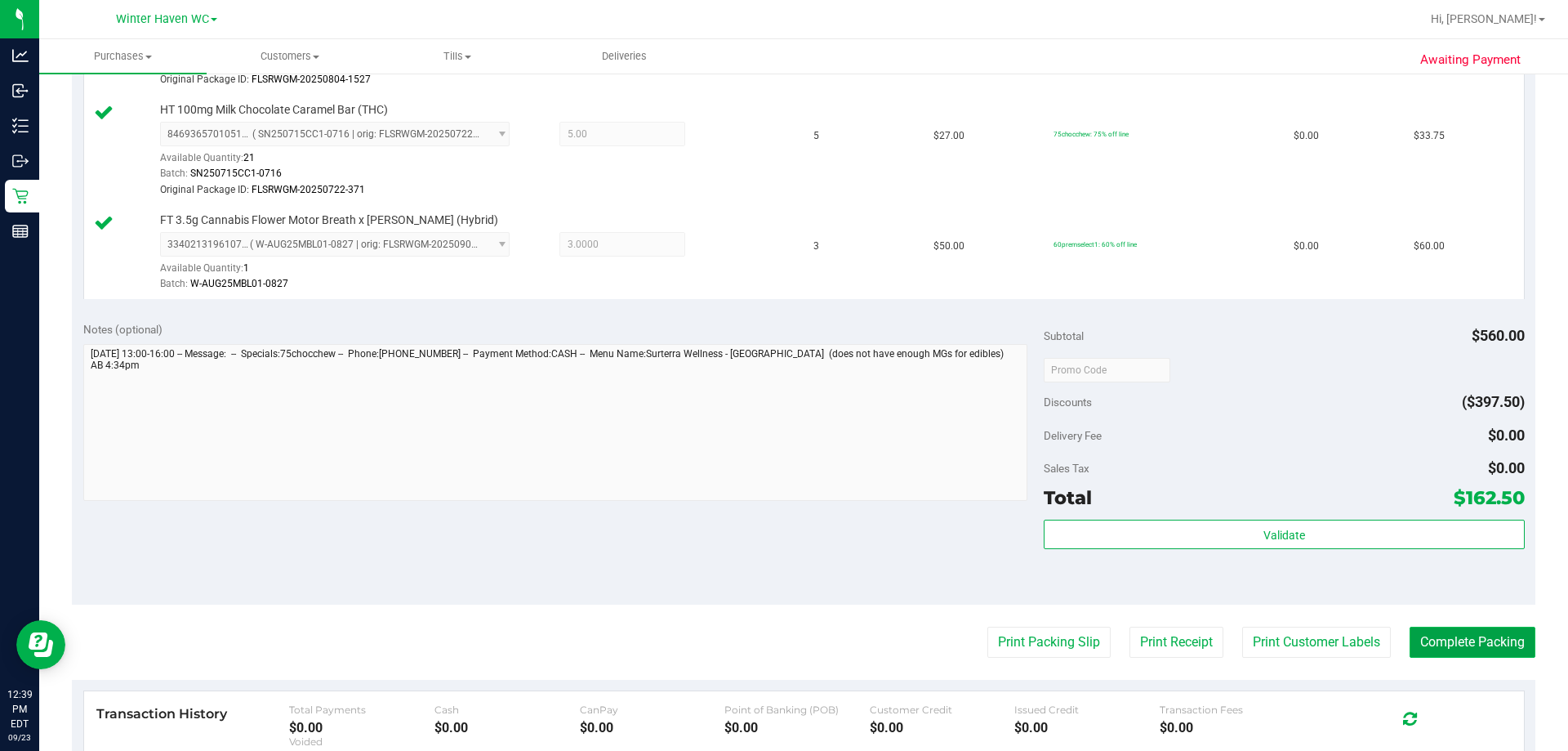
click at [781, 633] on button "Complete Packing" at bounding box center [1472, 642] width 126 height 31
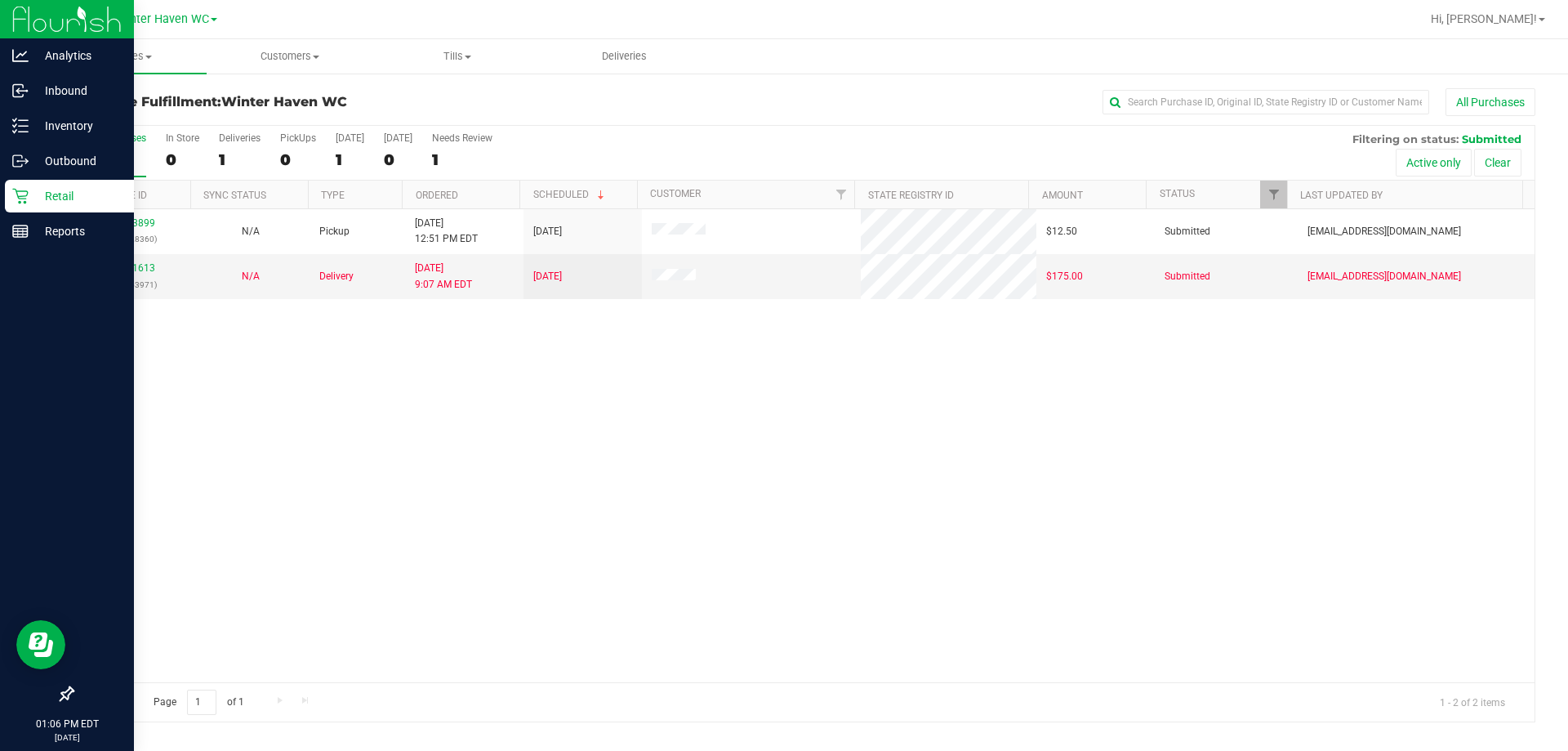
click at [21, 195] on icon at bounding box center [20, 196] width 17 height 17
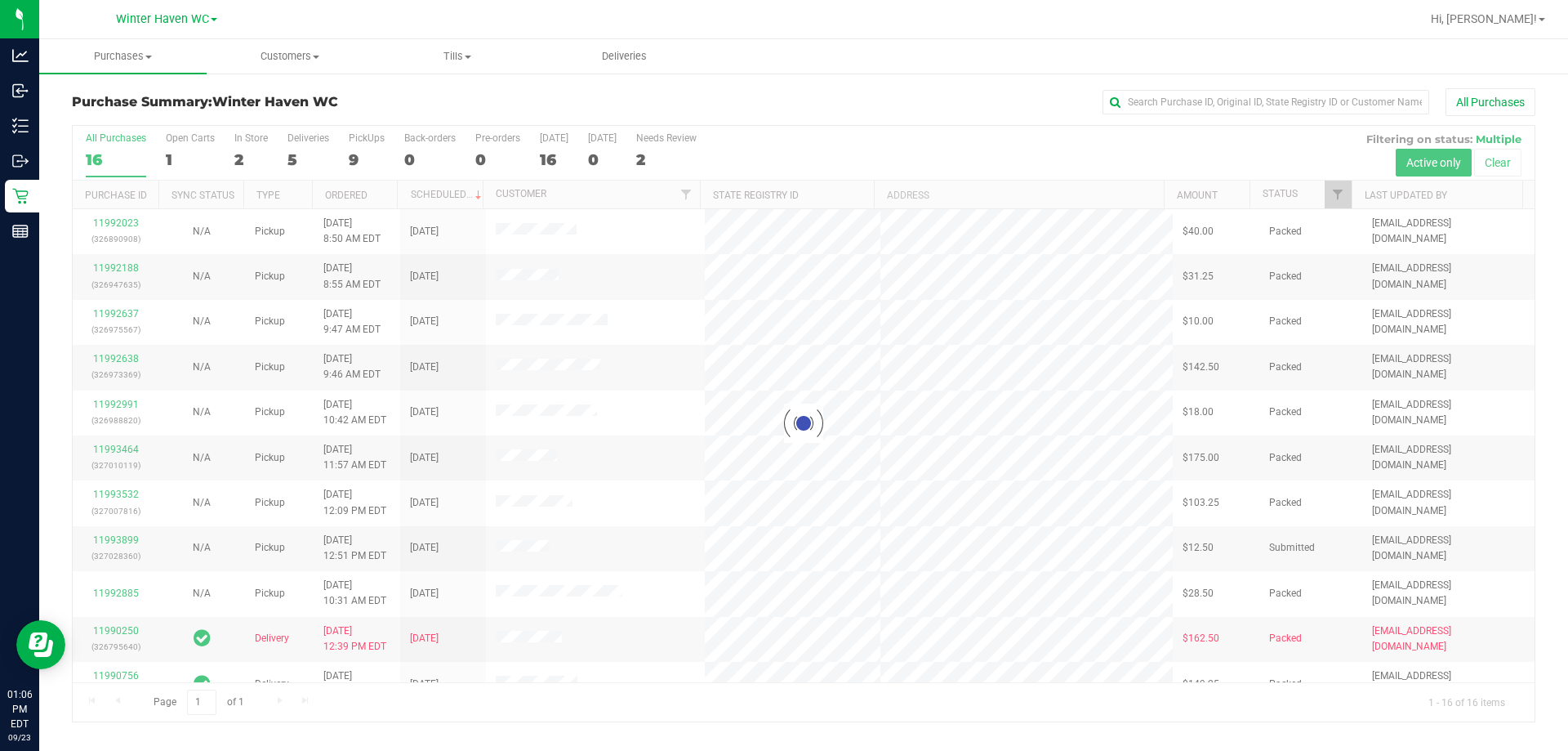
click at [298, 156] on div at bounding box center [803, 423] width 1462 height 596
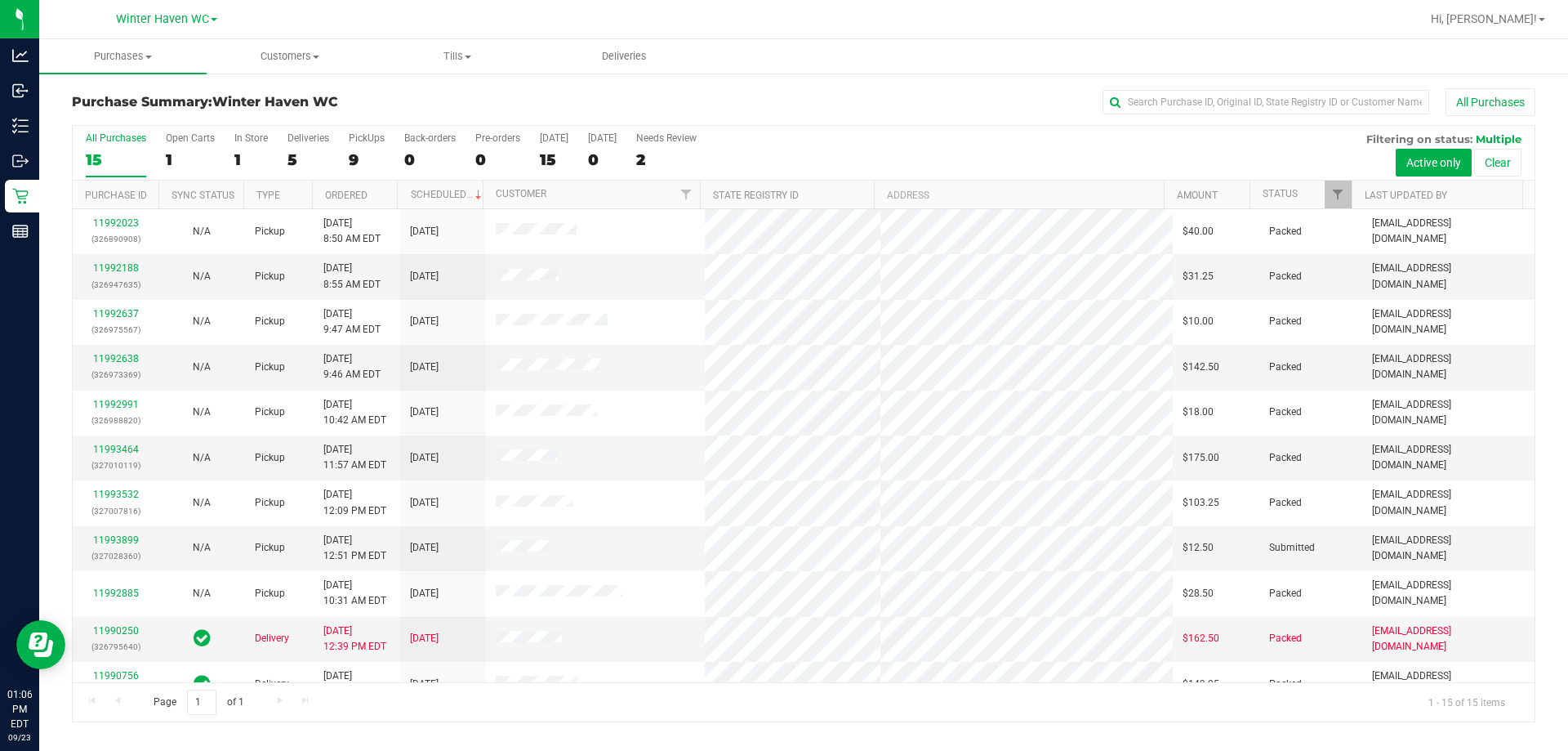
click at [298, 156] on div "5" at bounding box center [308, 160] width 41 height 18
click at [0, 0] on input "Deliveries 5" at bounding box center [0, 0] width 0 height 0
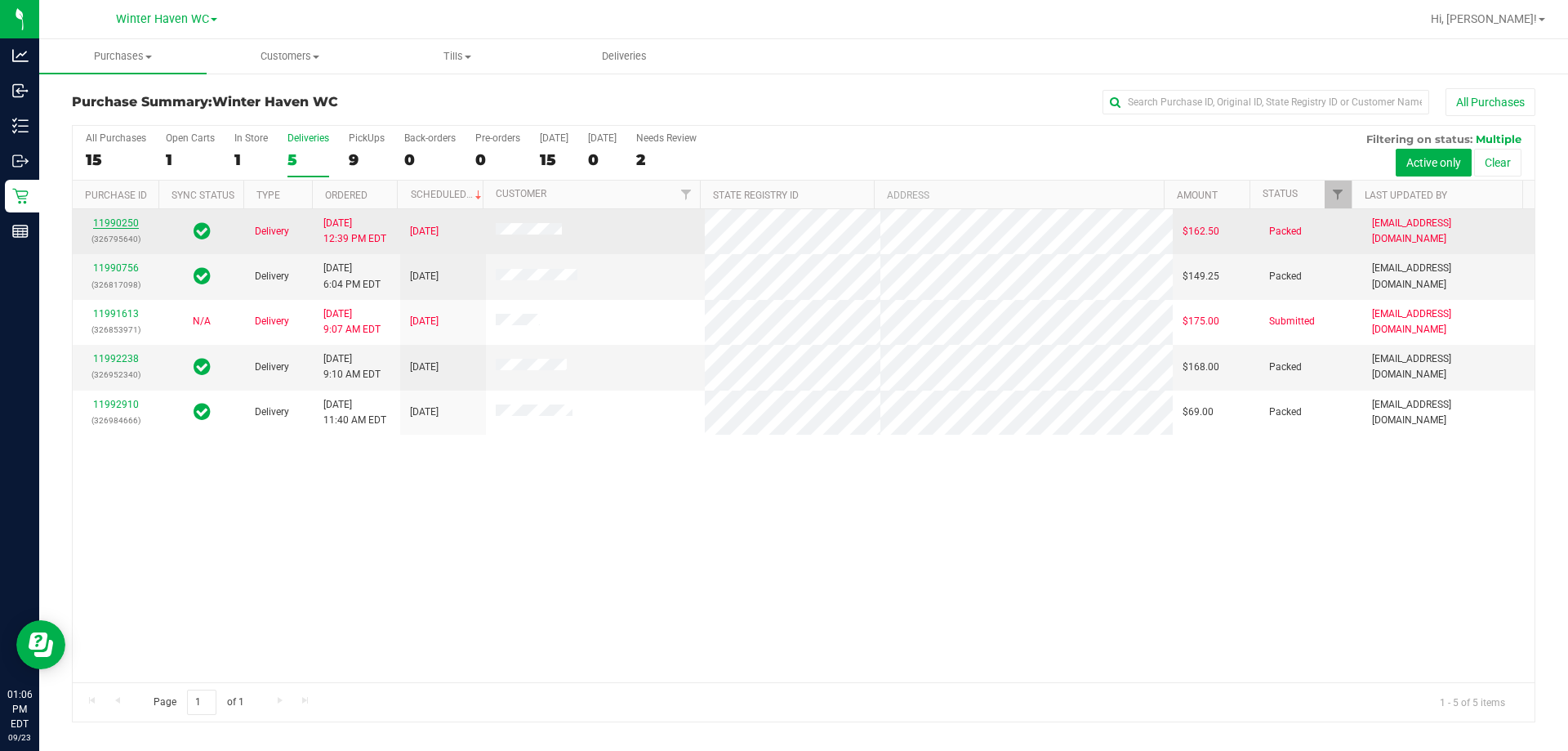
click at [121, 227] on link "11990250" at bounding box center [116, 223] width 46 height 11
